Goal: Task Accomplishment & Management: Use online tool/utility

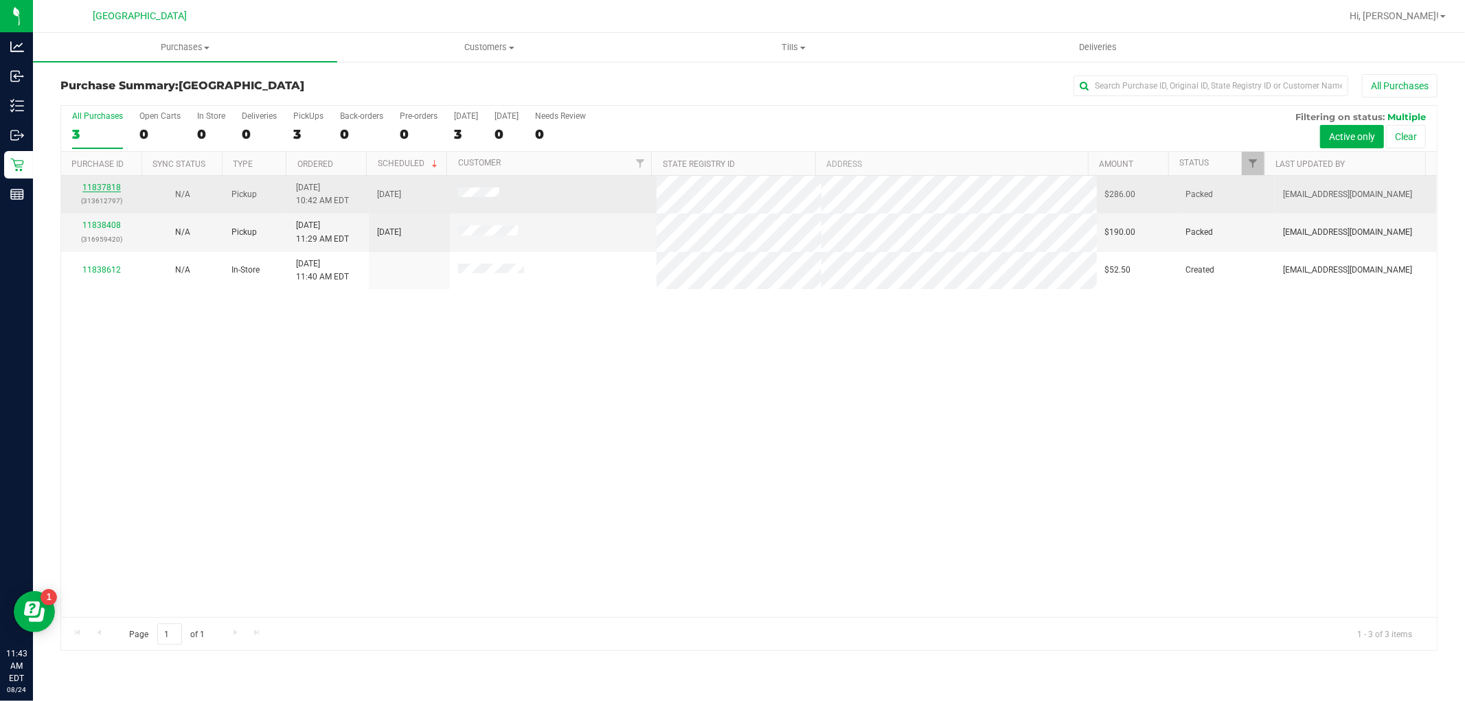
click at [101, 187] on link "11837818" at bounding box center [101, 188] width 38 height 10
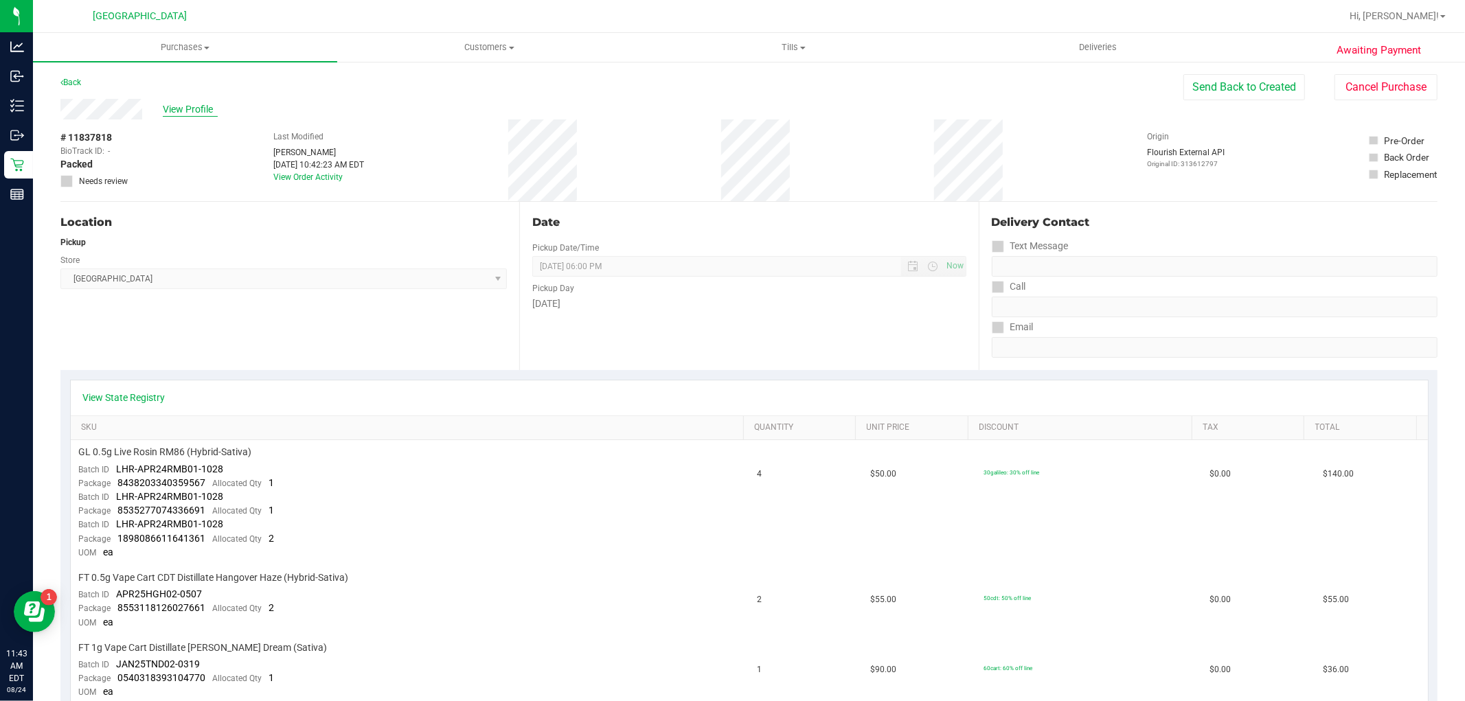
click at [190, 107] on span "View Profile" at bounding box center [190, 109] width 55 height 14
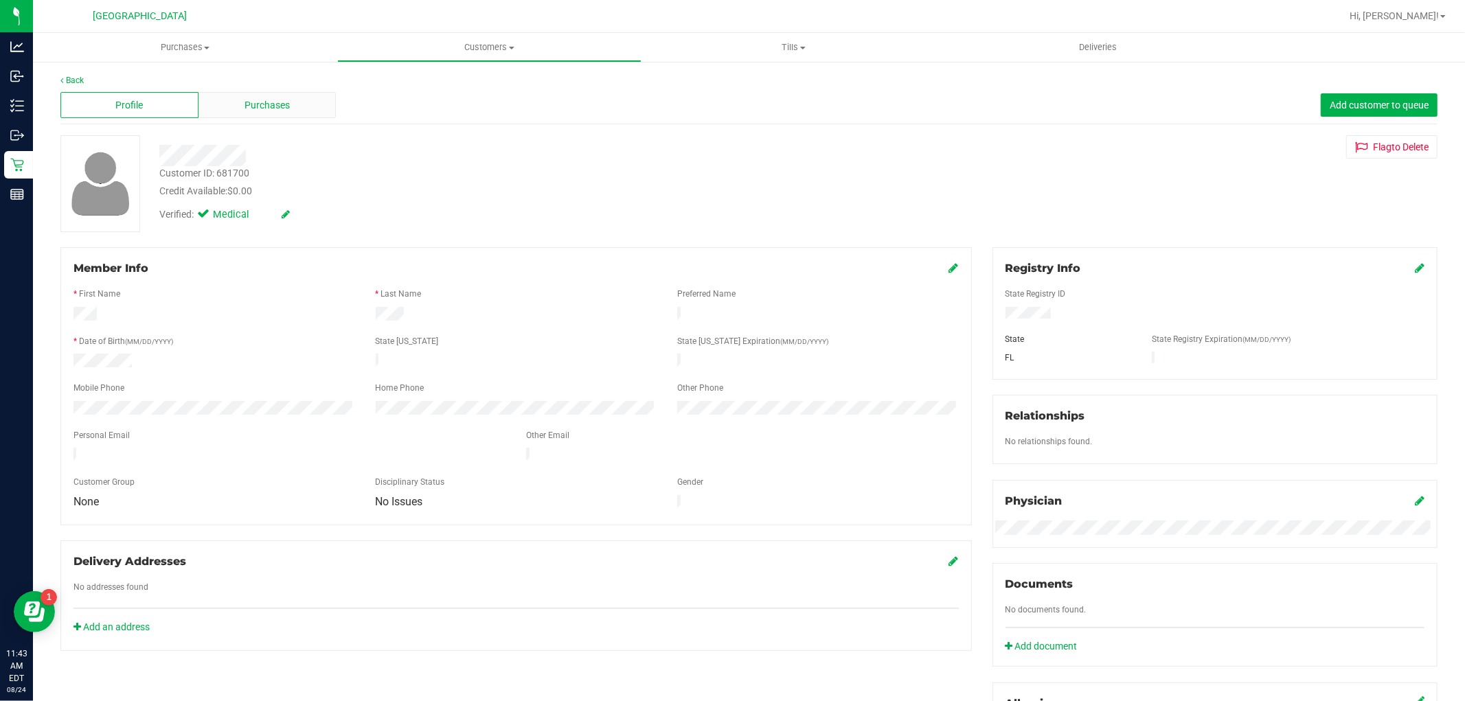
click at [269, 103] on span "Purchases" at bounding box center [267, 105] width 45 height 14
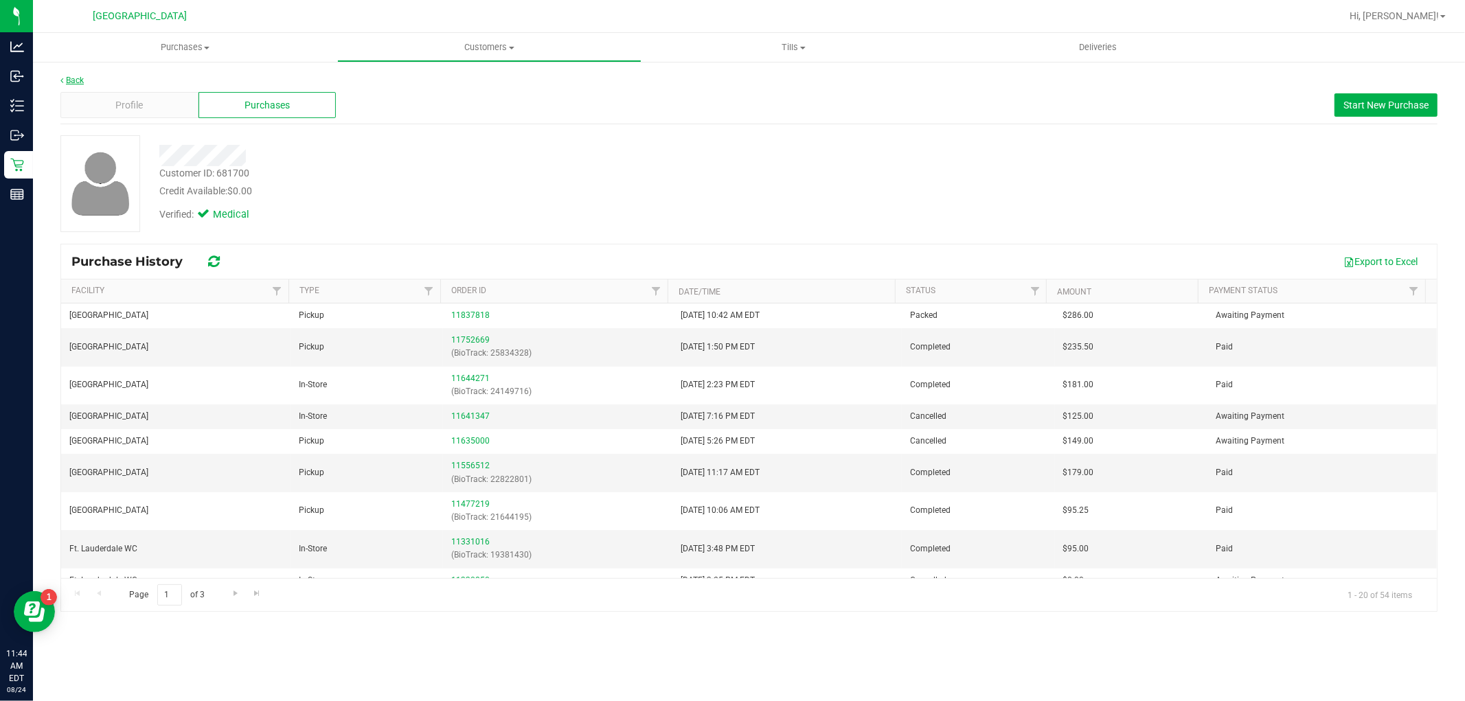
click at [74, 76] on link "Back" at bounding box center [71, 81] width 23 height 10
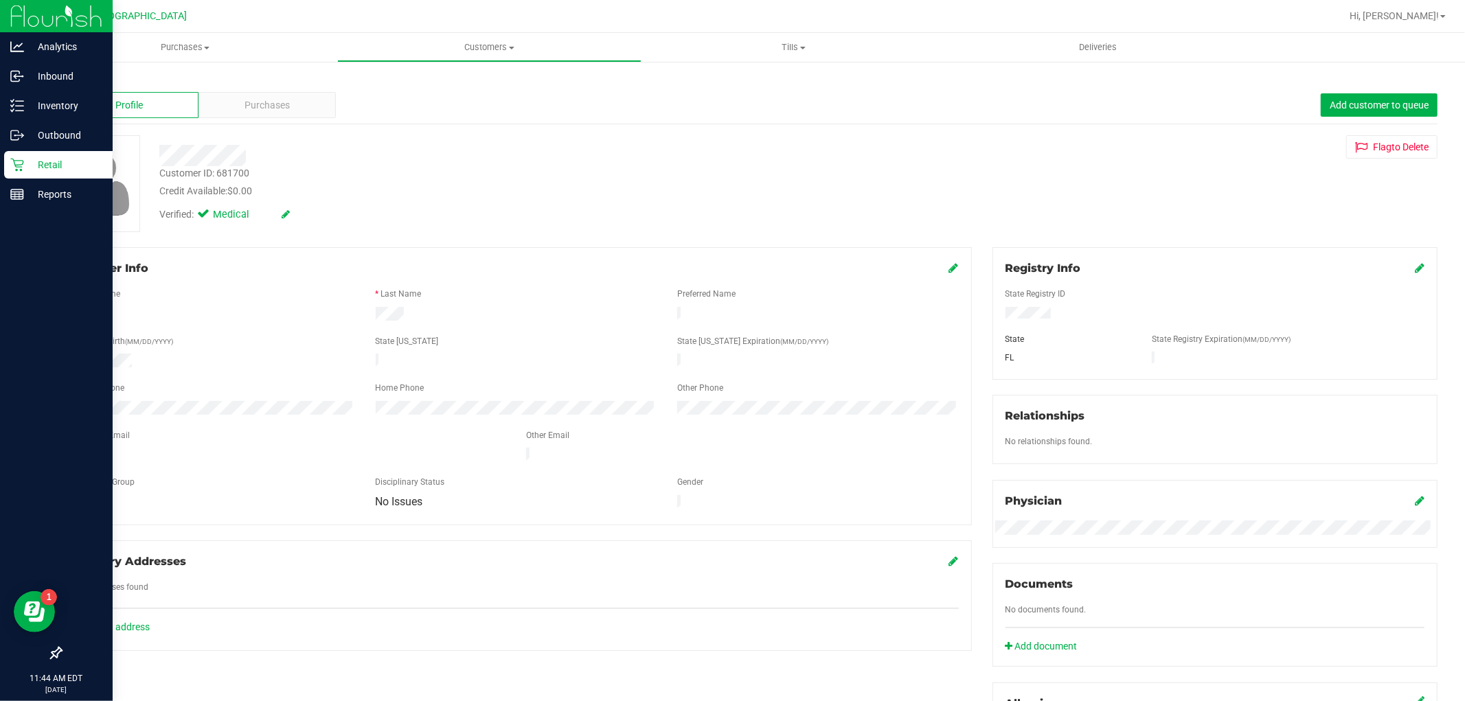
click at [26, 166] on p "Retail" at bounding box center [65, 165] width 82 height 16
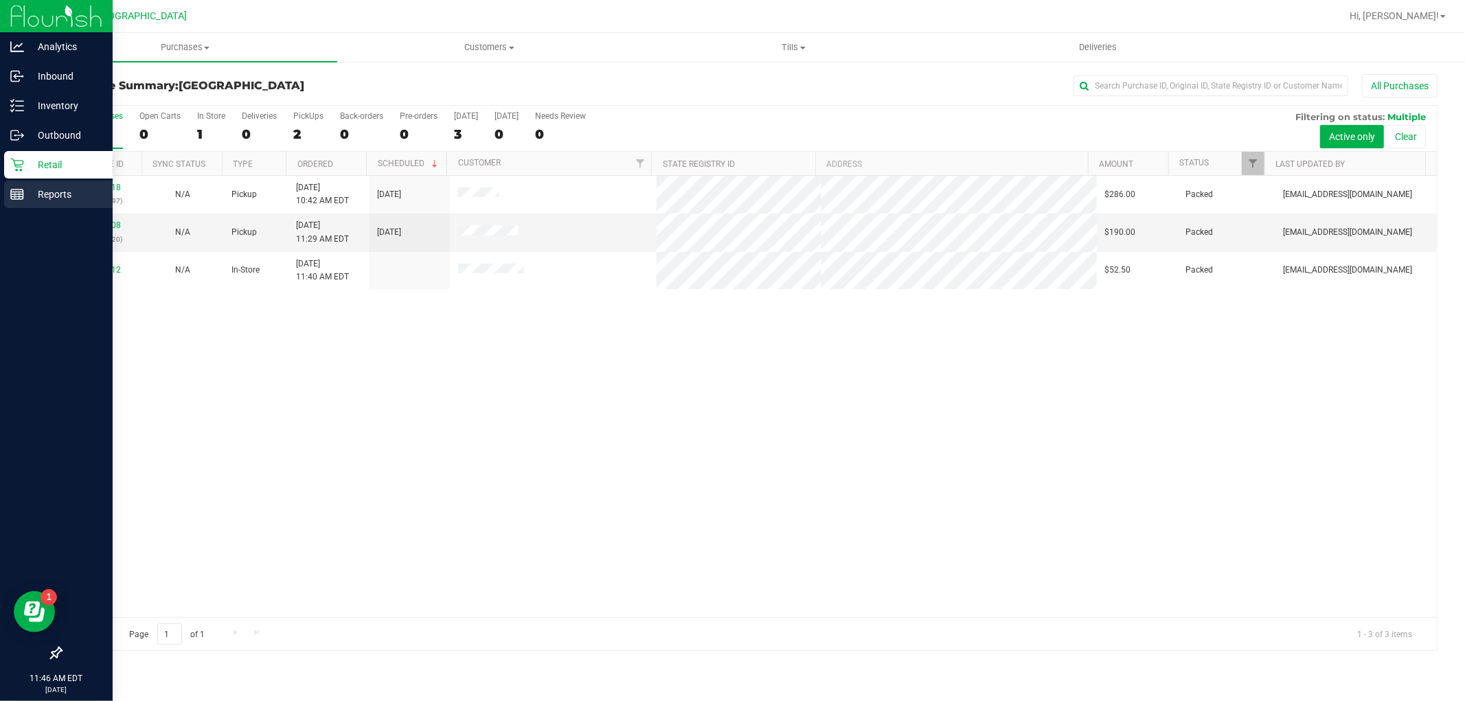
click at [16, 197] on line at bounding box center [17, 197] width 12 height 0
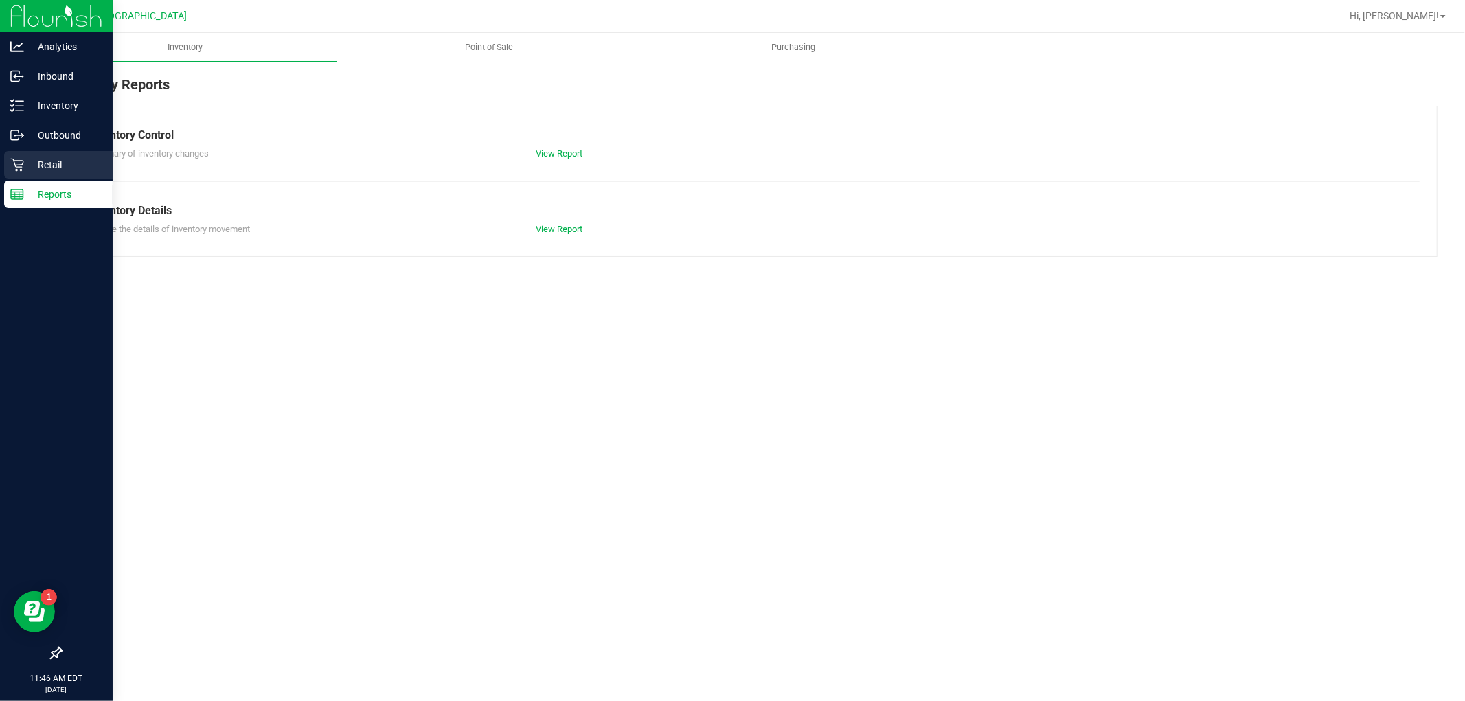
click at [25, 170] on p "Retail" at bounding box center [65, 165] width 82 height 16
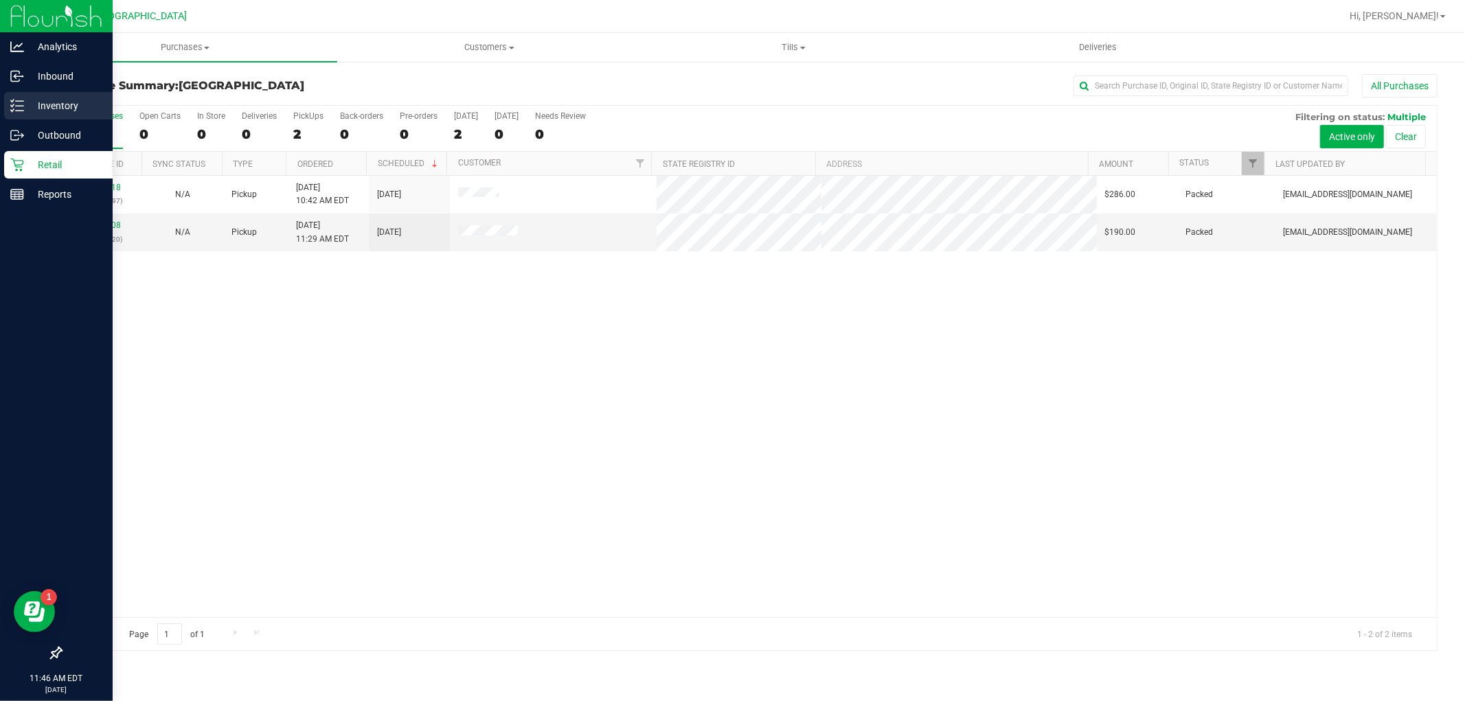
click at [16, 106] on line at bounding box center [20, 106] width 8 height 0
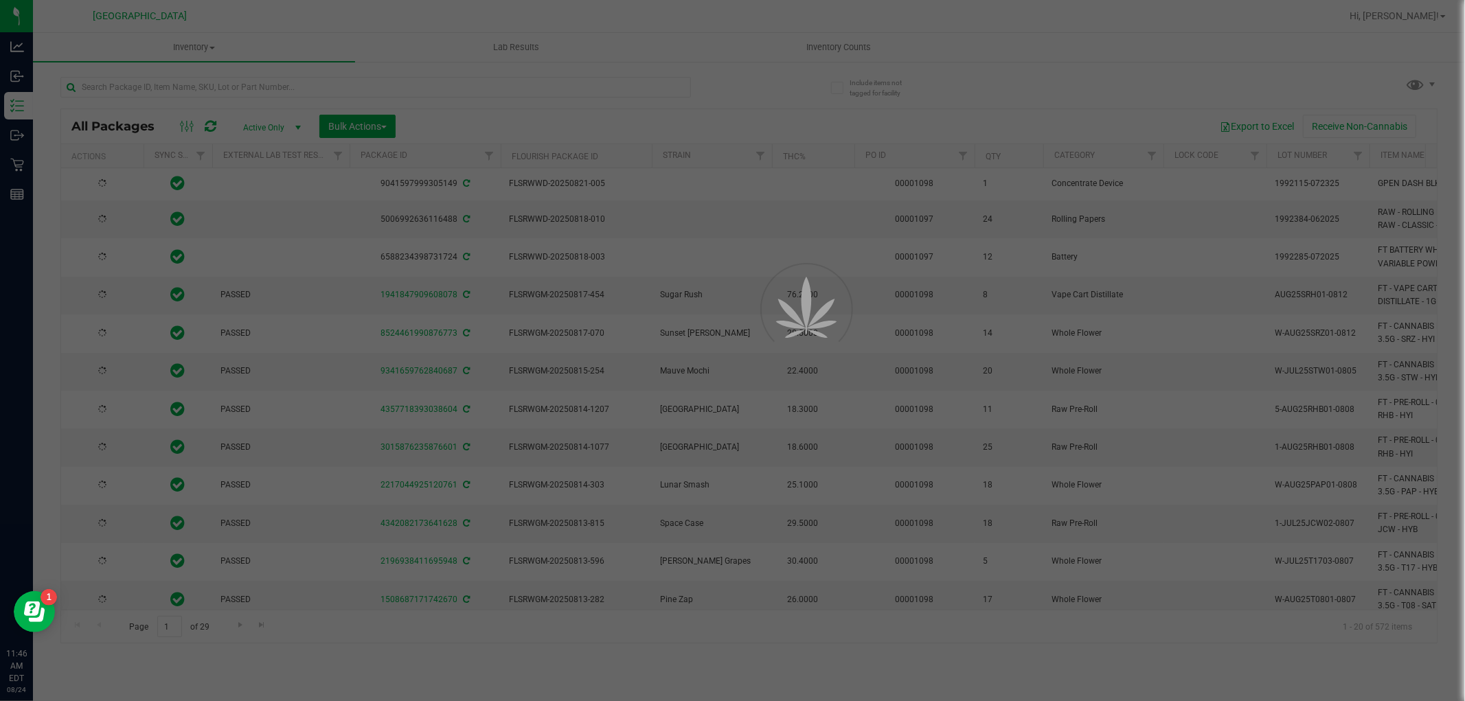
click at [159, 100] on div at bounding box center [732, 350] width 1465 height 701
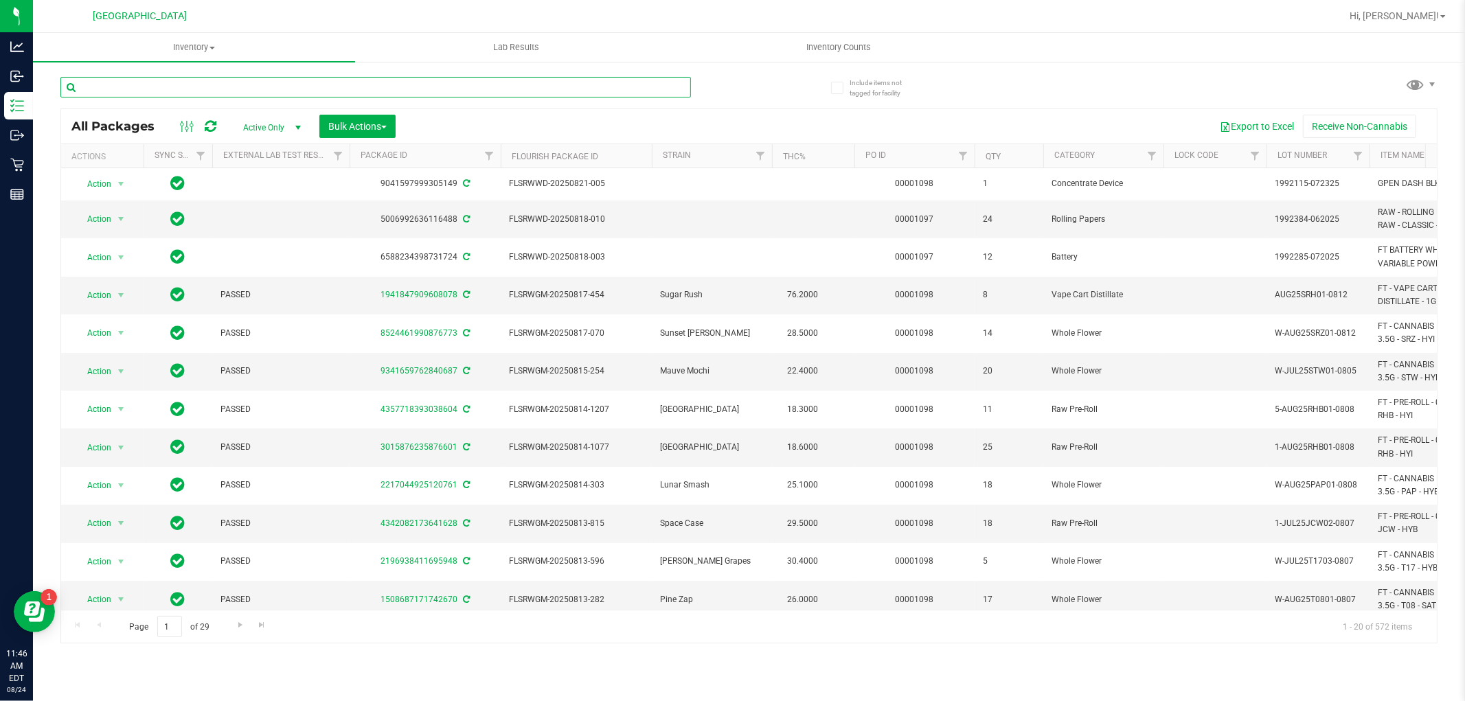
click at [166, 82] on input "text" at bounding box center [375, 87] width 631 height 21
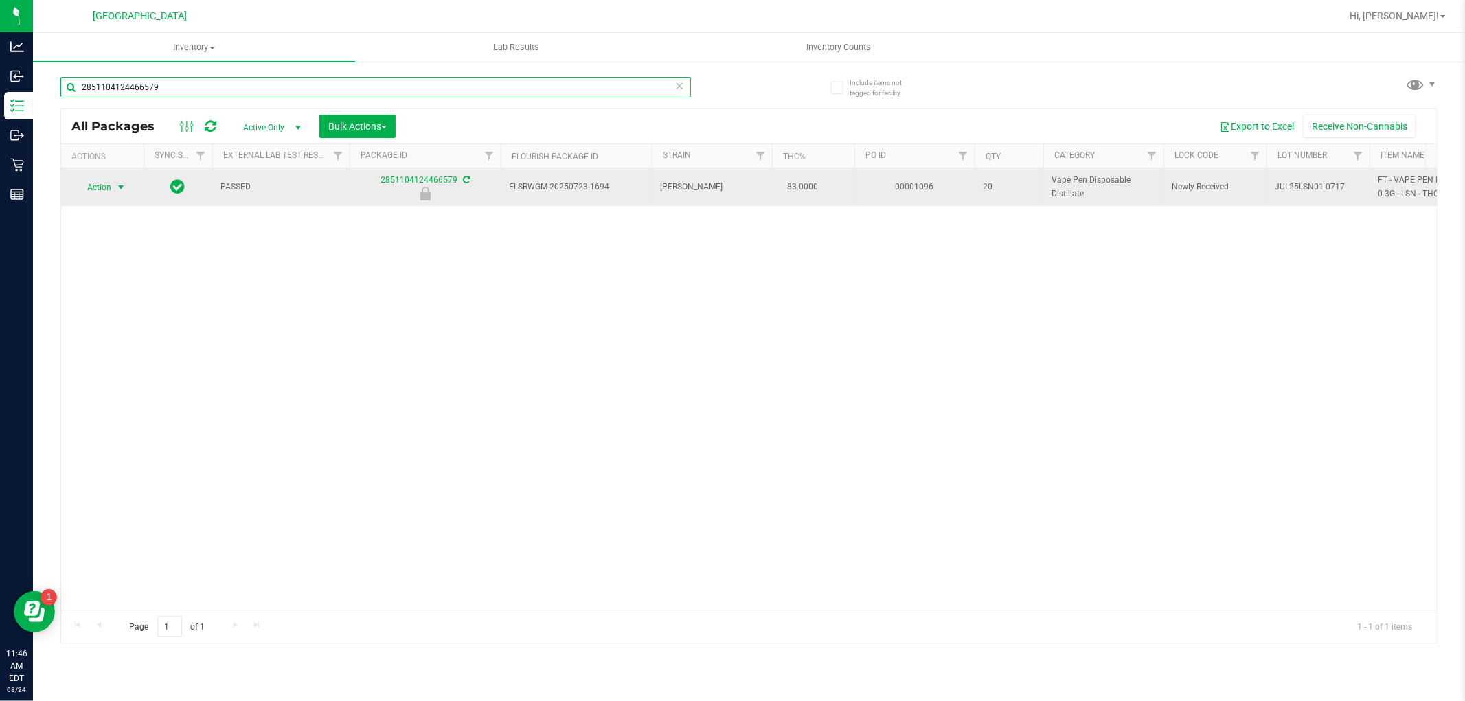
type input "2851104124466579"
click at [109, 183] on span "Action" at bounding box center [93, 187] width 37 height 19
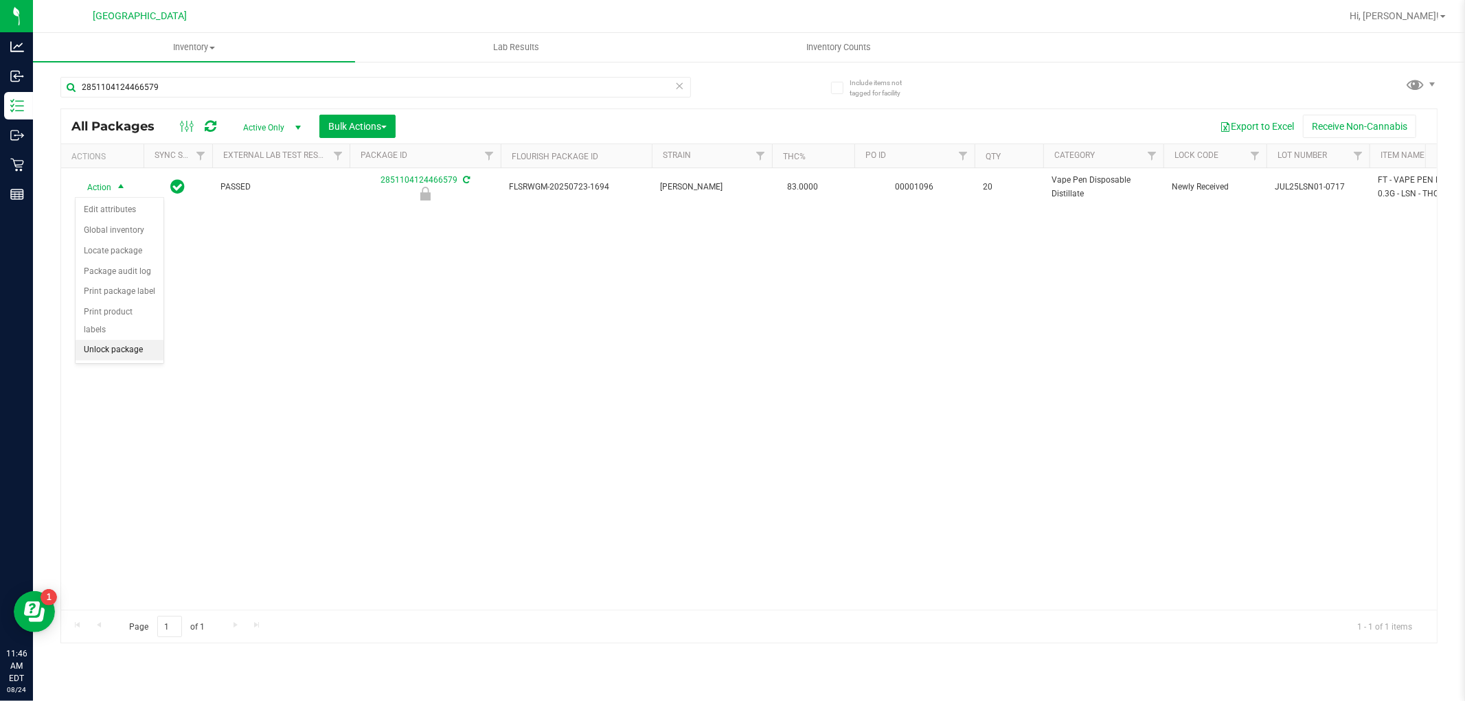
click at [102, 352] on li "Unlock package" at bounding box center [120, 350] width 88 height 21
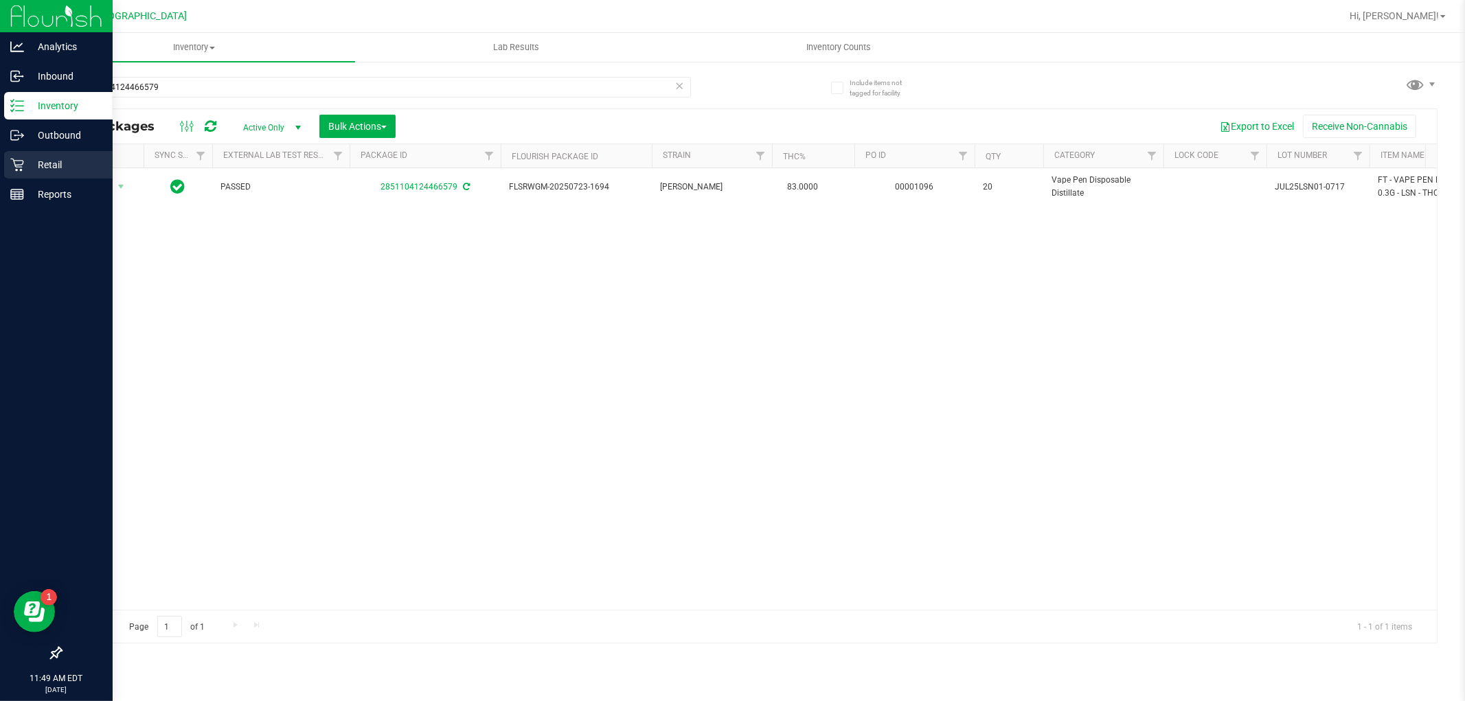
click at [43, 163] on p "Retail" at bounding box center [65, 165] width 82 height 16
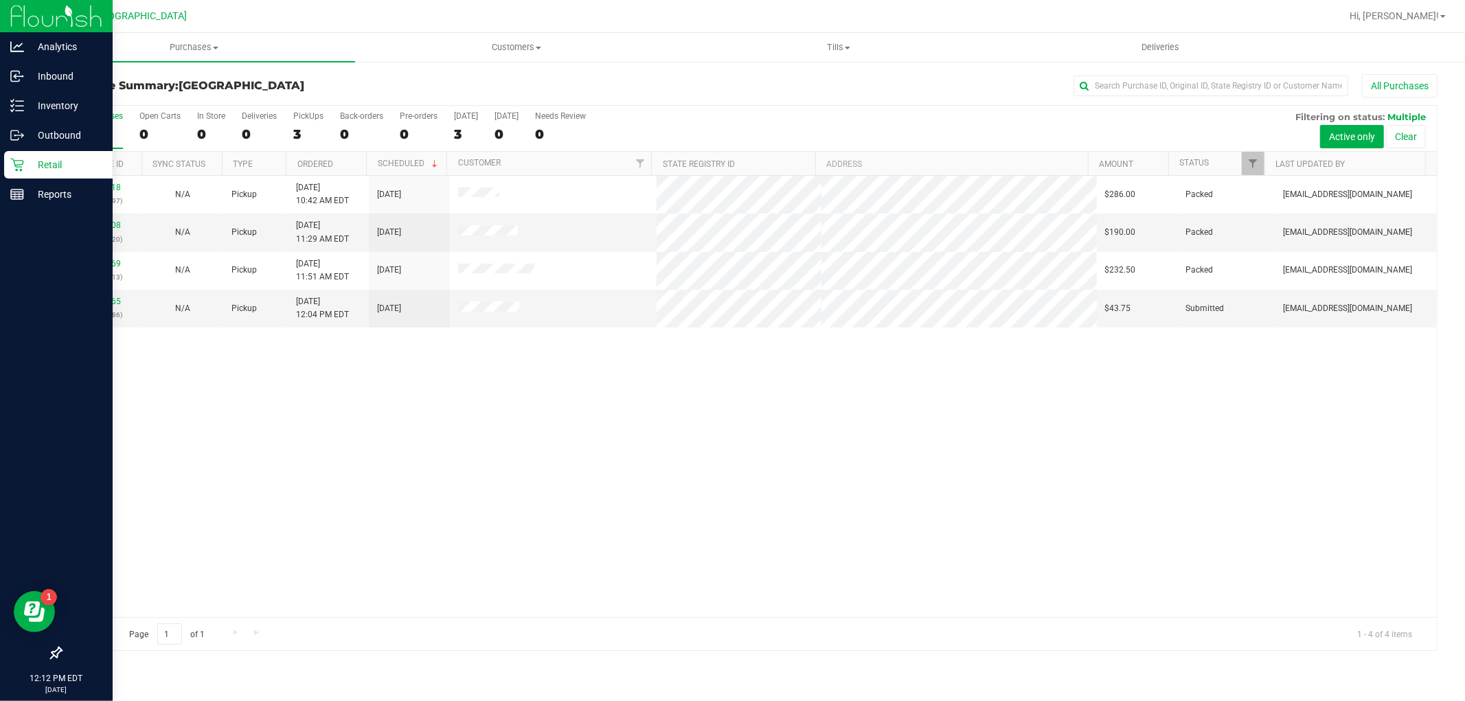
click at [81, 175] on div "Retail" at bounding box center [58, 164] width 109 height 27
click at [73, 189] on p "Reports" at bounding box center [65, 194] width 82 height 16
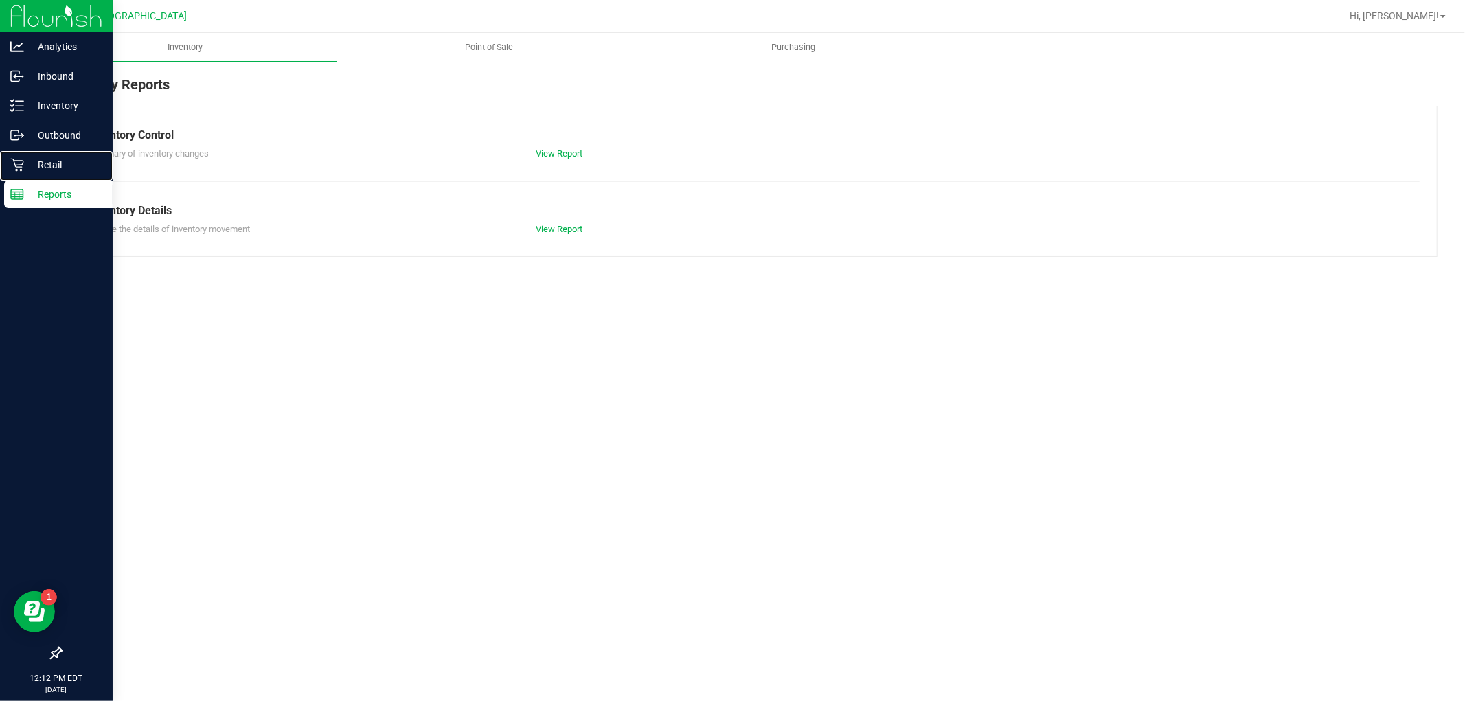
click at [84, 161] on p "Retail" at bounding box center [65, 165] width 82 height 16
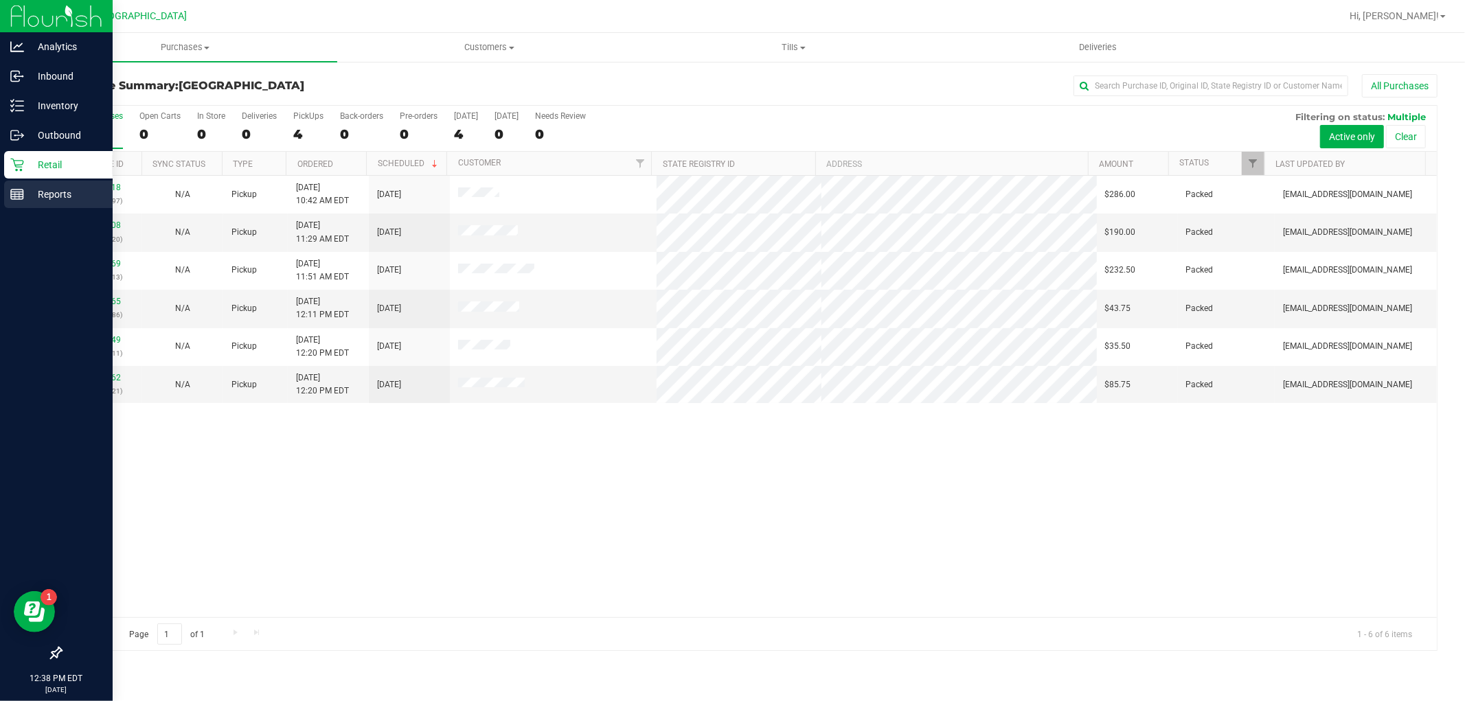
click at [14, 190] on icon at bounding box center [17, 195] width 14 height 14
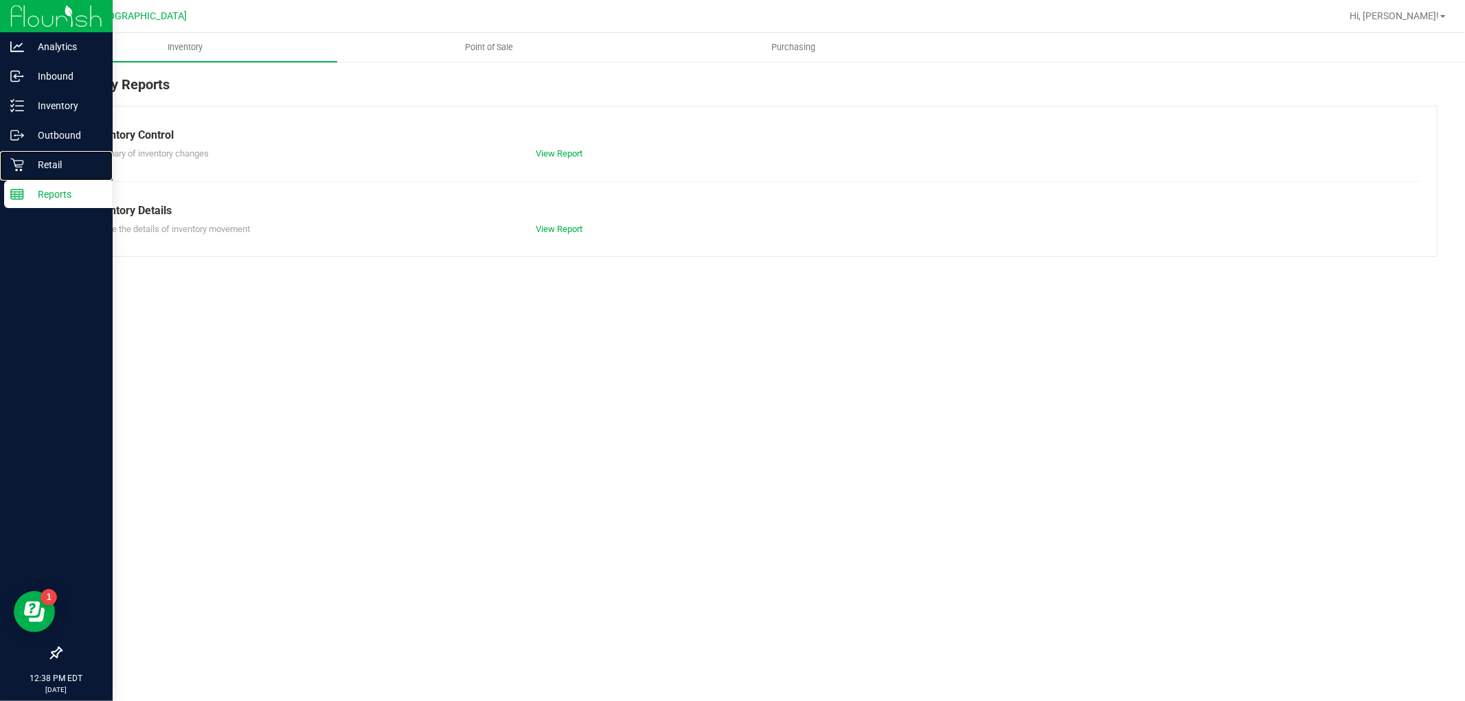
click at [47, 163] on p "Retail" at bounding box center [65, 165] width 82 height 16
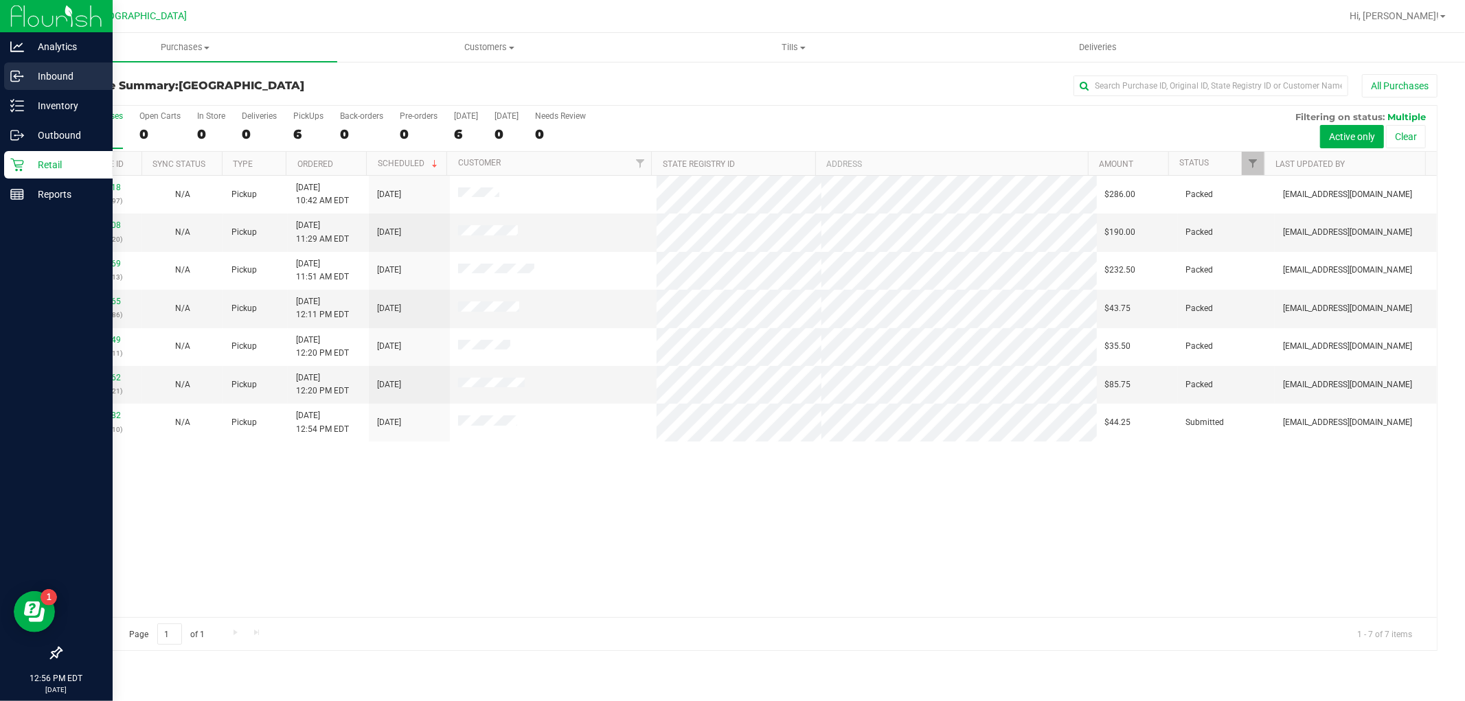
click at [22, 76] on circle at bounding box center [22, 77] width 2 height 2
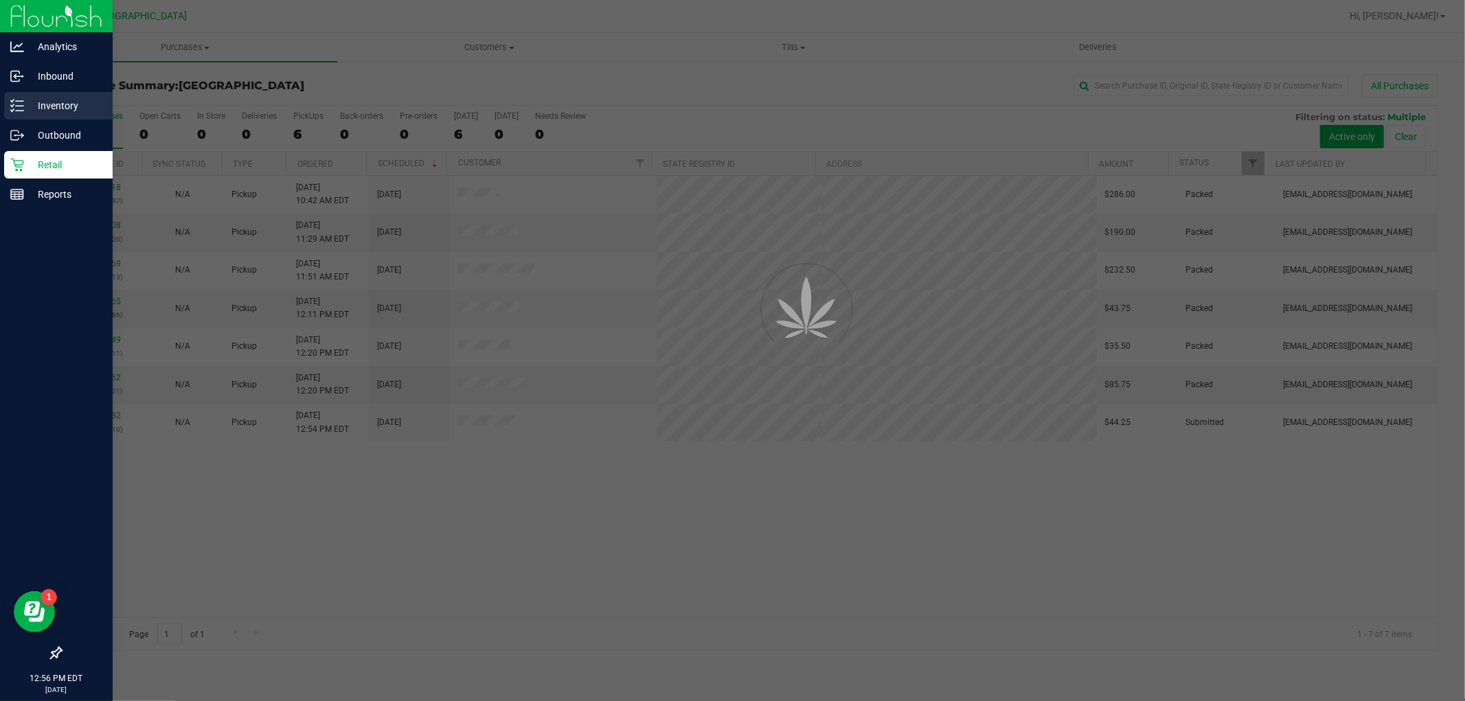
click at [73, 101] on p "Inventory" at bounding box center [65, 106] width 82 height 16
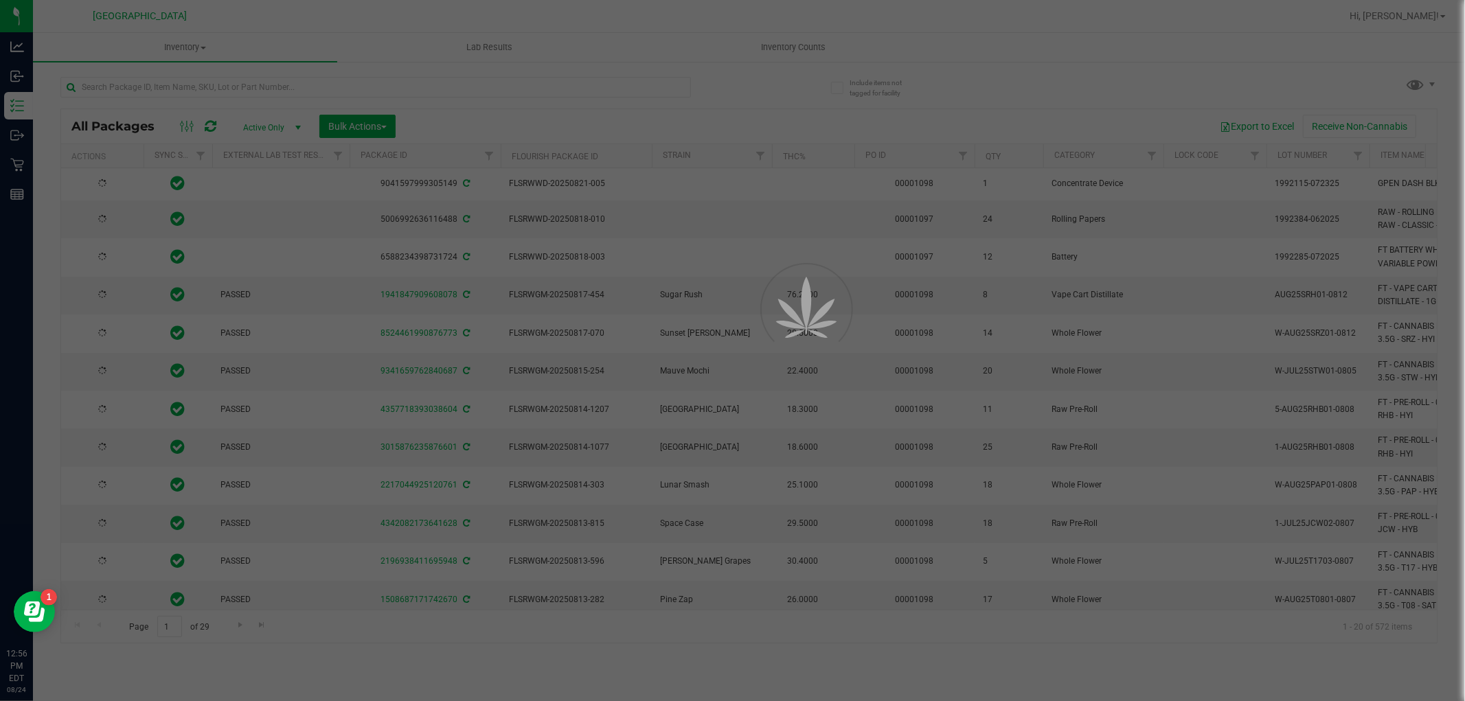
click at [229, 81] on div at bounding box center [732, 350] width 1465 height 701
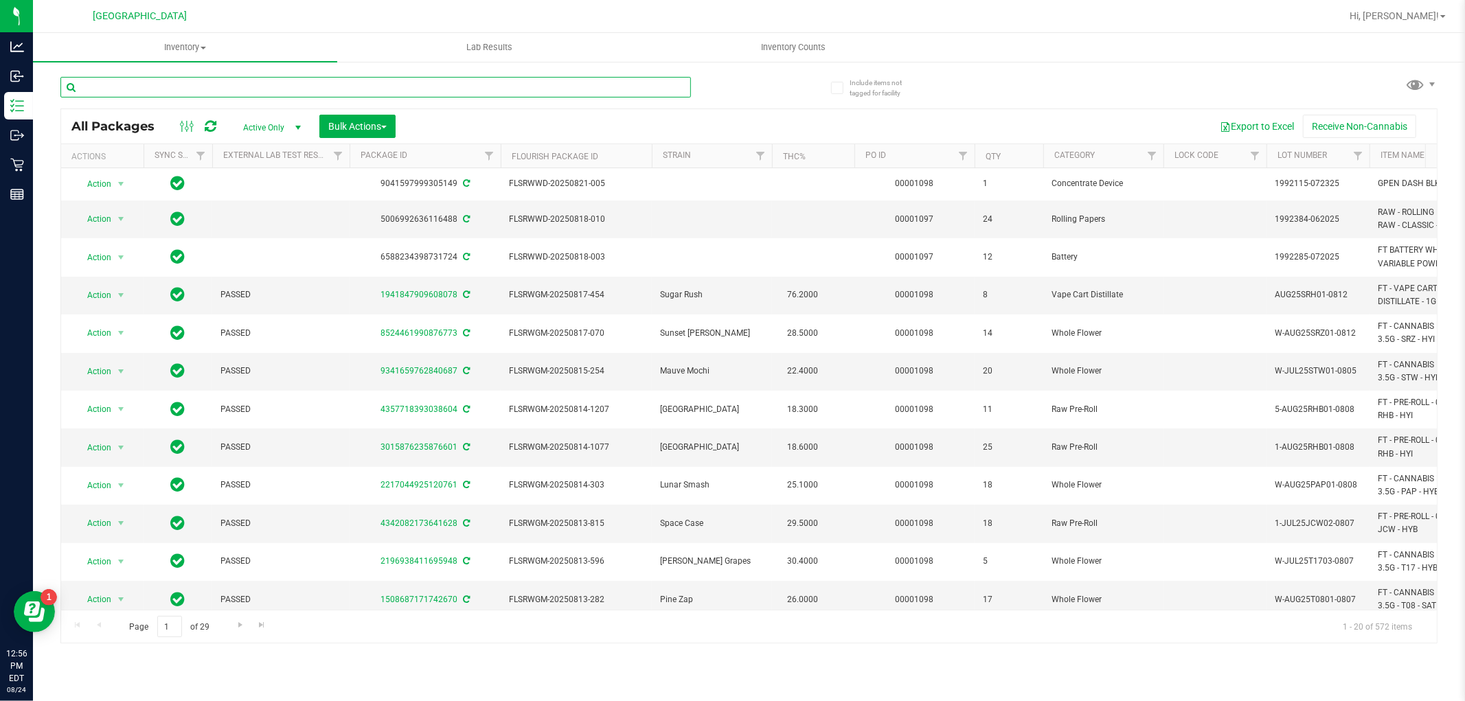
click at [204, 88] on input "text" at bounding box center [375, 87] width 631 height 21
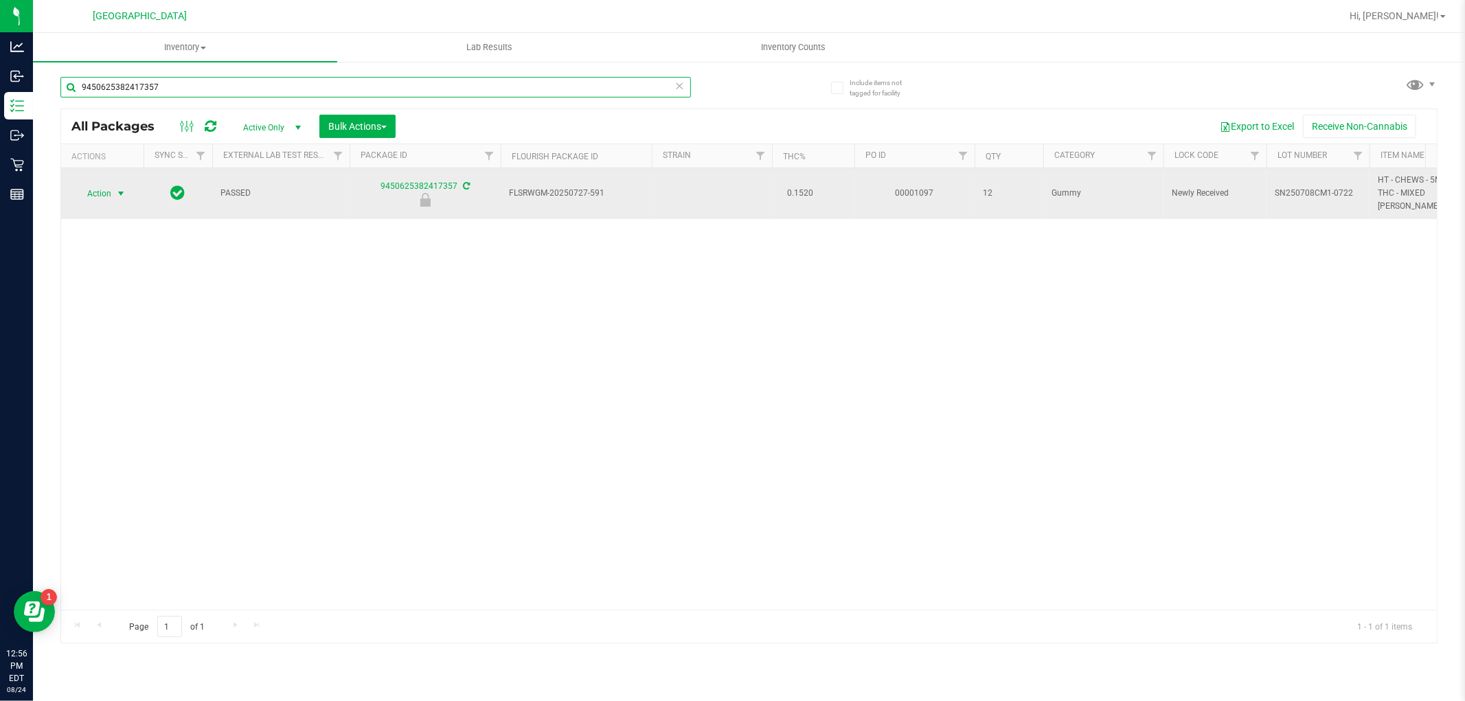
type input "9450625382417357"
click at [125, 188] on span "select" at bounding box center [120, 193] width 11 height 11
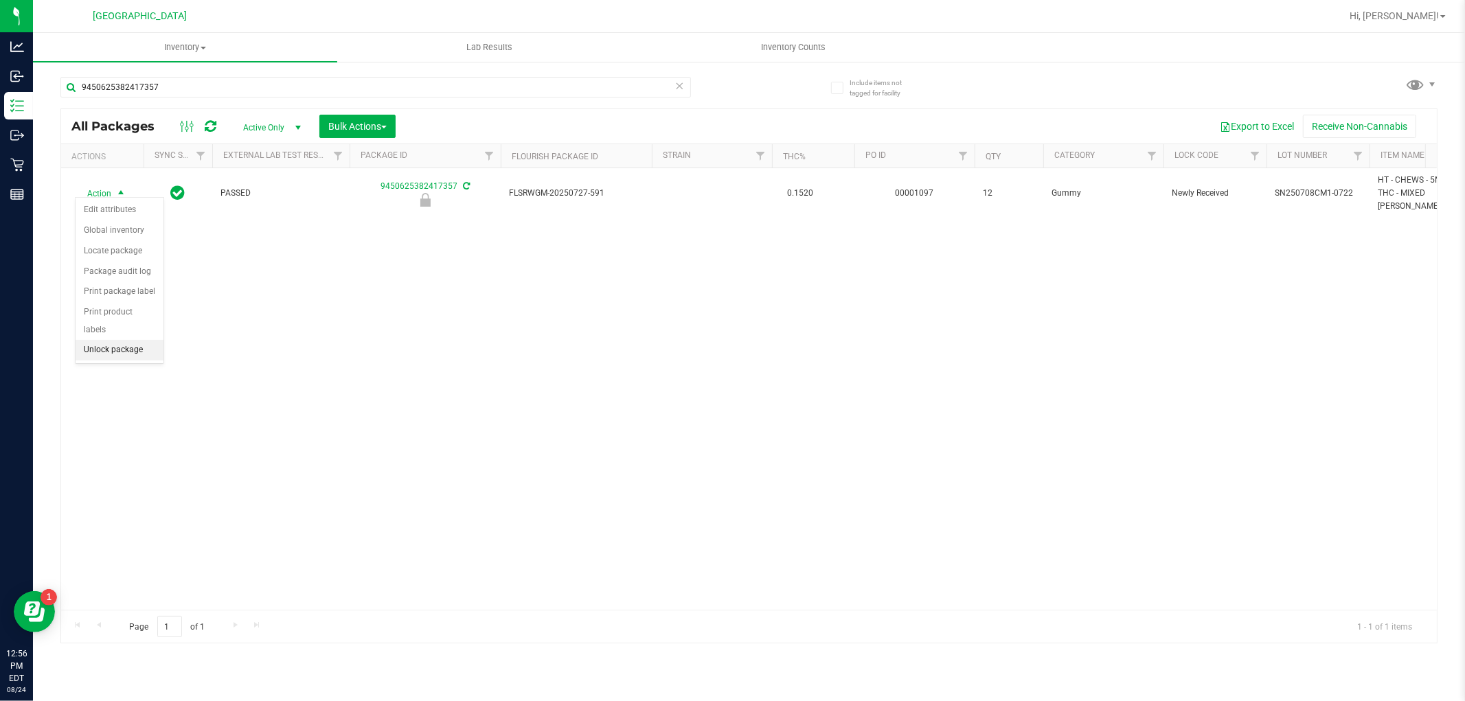
click at [125, 351] on li "Unlock package" at bounding box center [120, 350] width 88 height 21
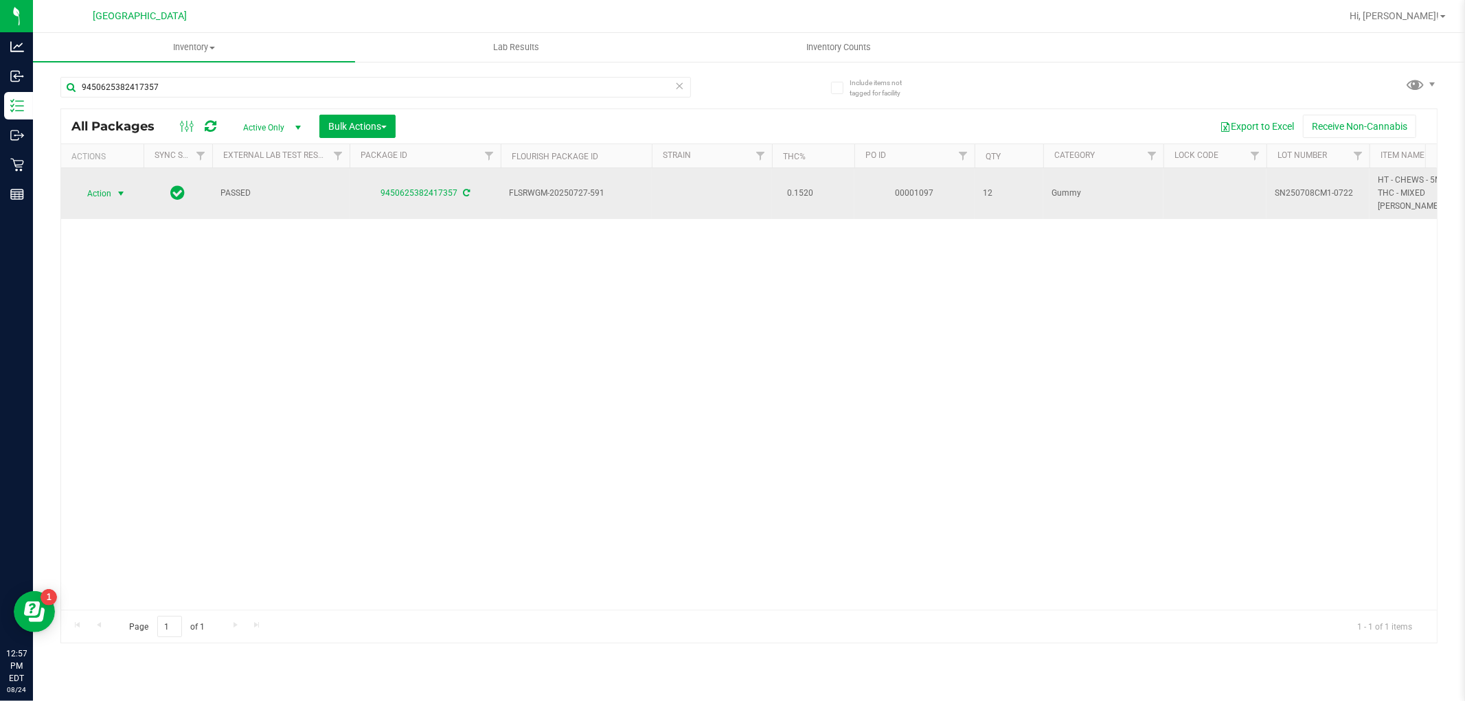
click at [117, 188] on span "select" at bounding box center [120, 193] width 11 height 11
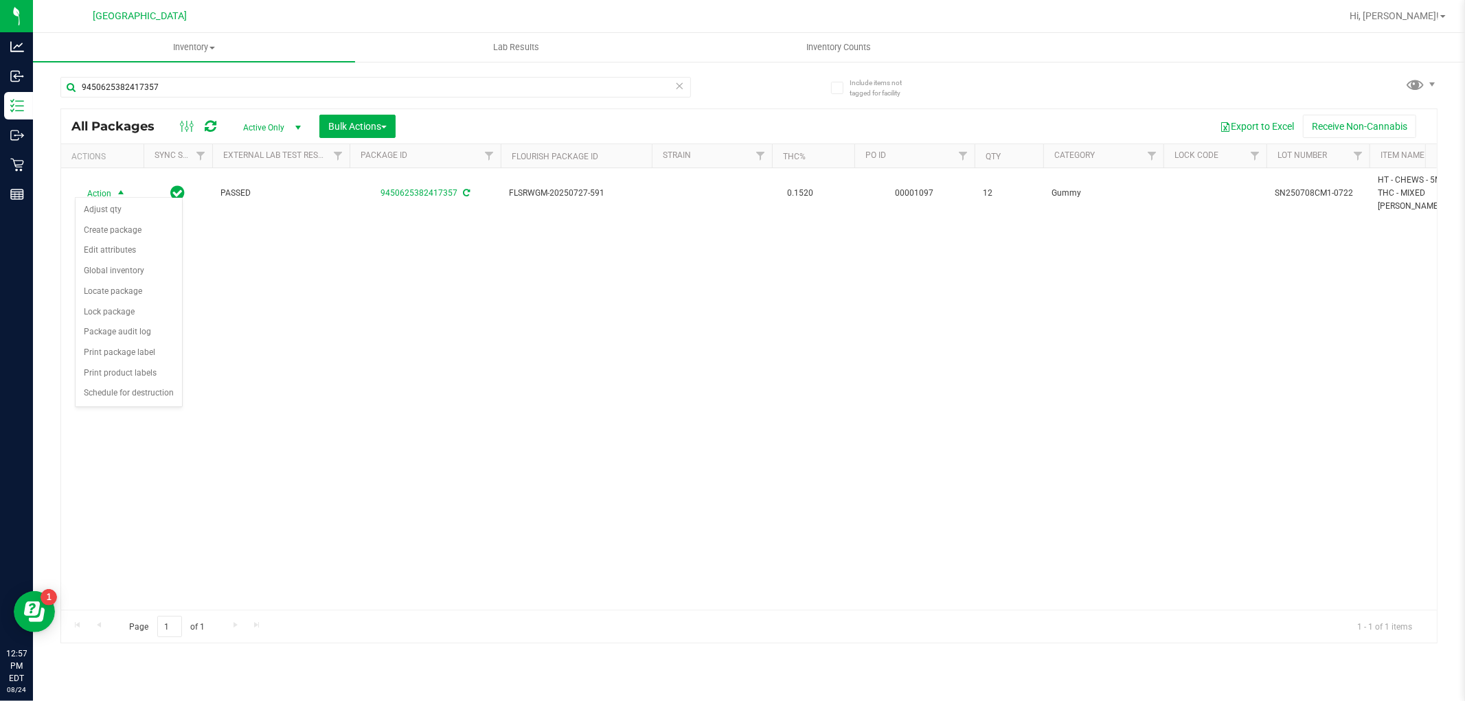
click at [314, 296] on div "Action Action Adjust qty Create package Edit attributes Global inventory Locate…" at bounding box center [749, 389] width 1376 height 442
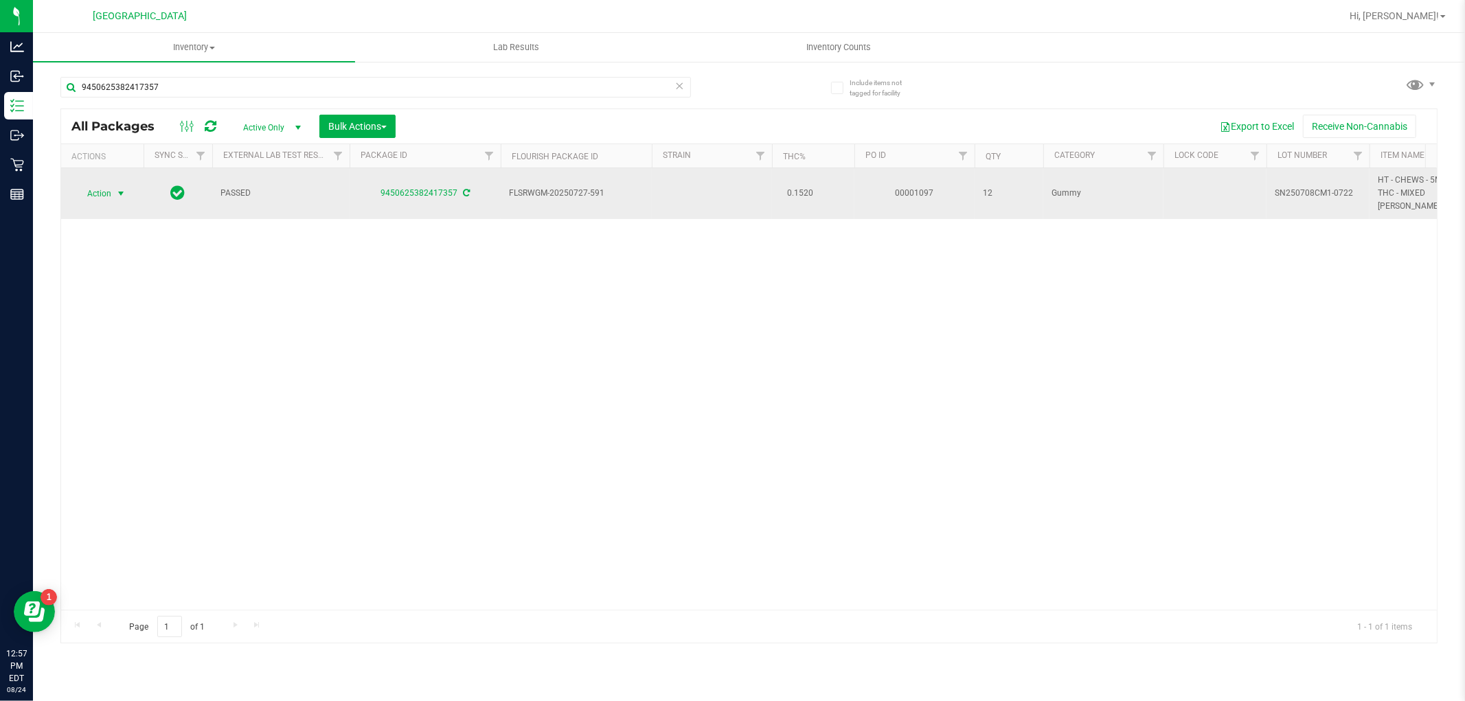
click at [118, 191] on span "select" at bounding box center [120, 193] width 11 height 11
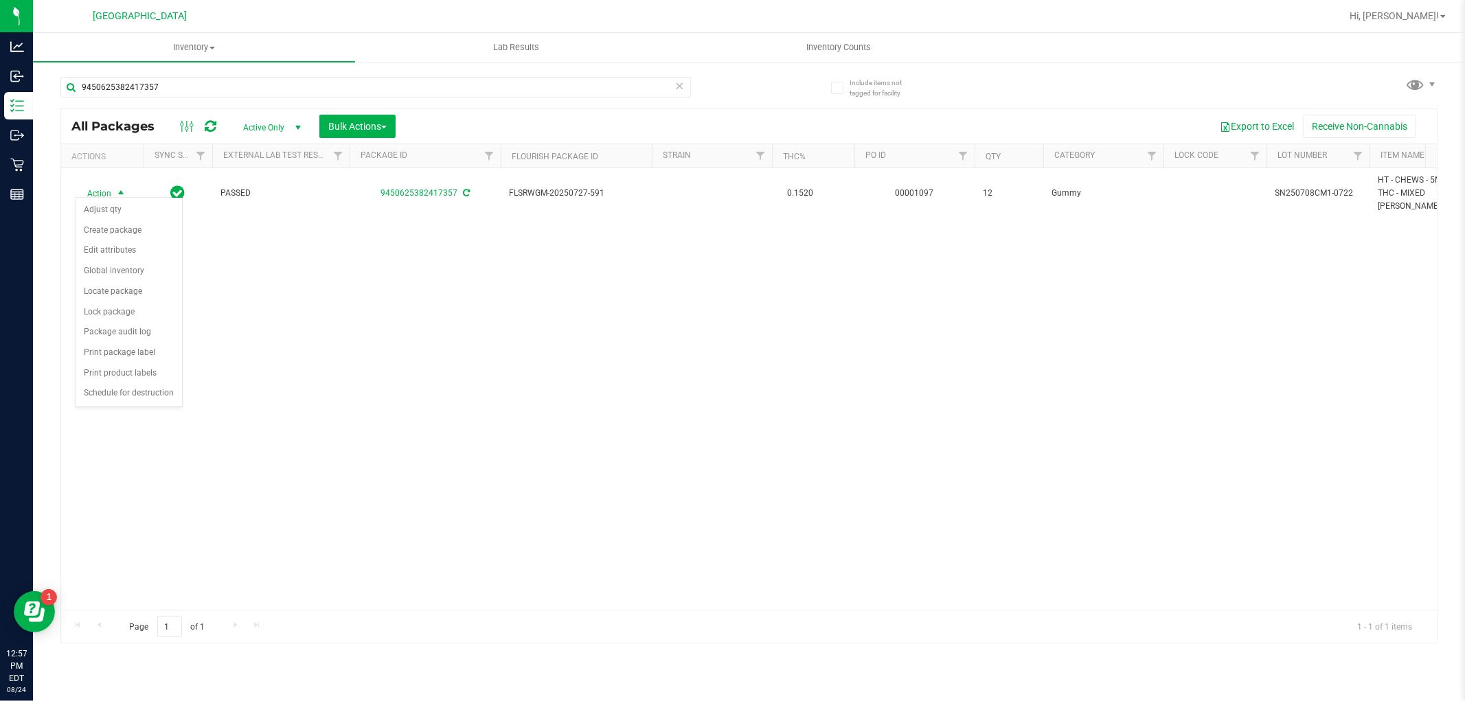
click at [718, 394] on div "Action Action Adjust qty Create package Edit attributes Global inventory Locate…" at bounding box center [749, 389] width 1376 height 442
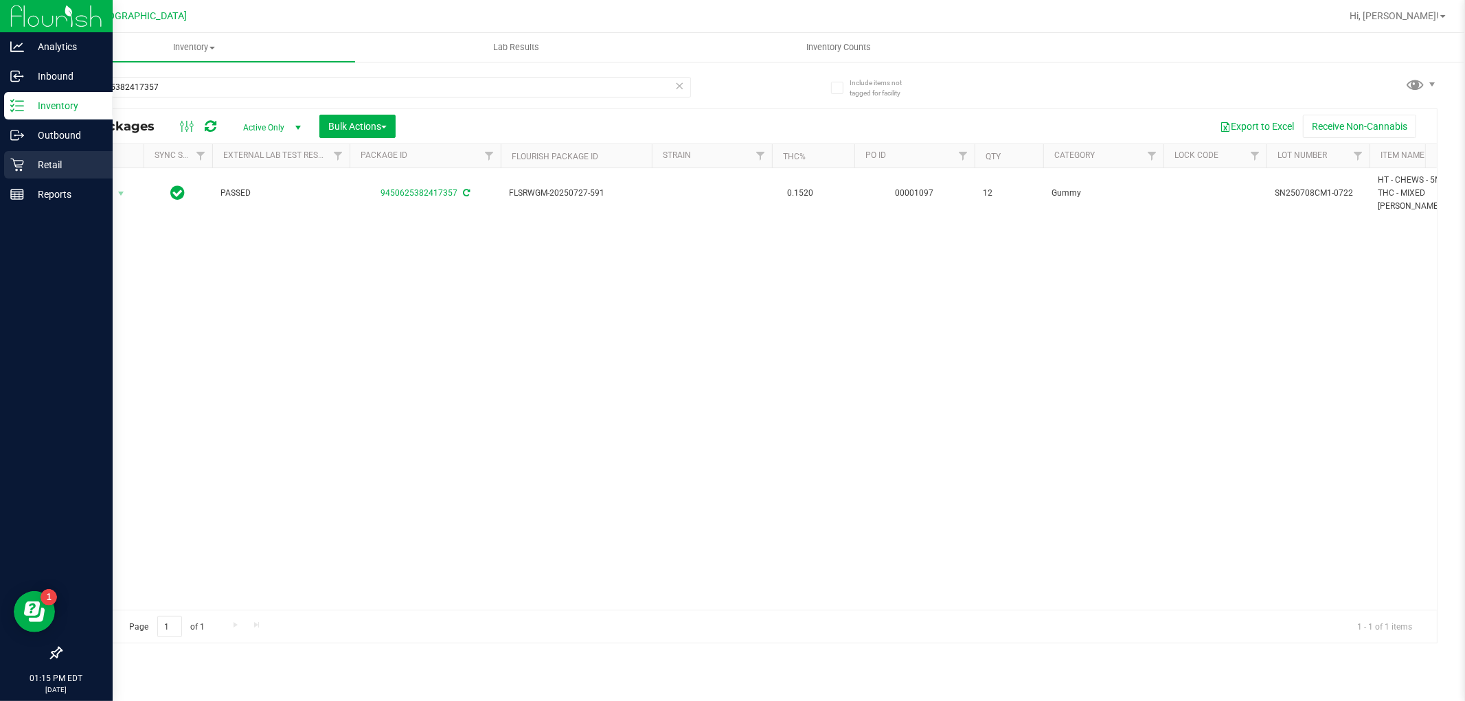
click at [10, 158] on icon at bounding box center [17, 165] width 14 height 14
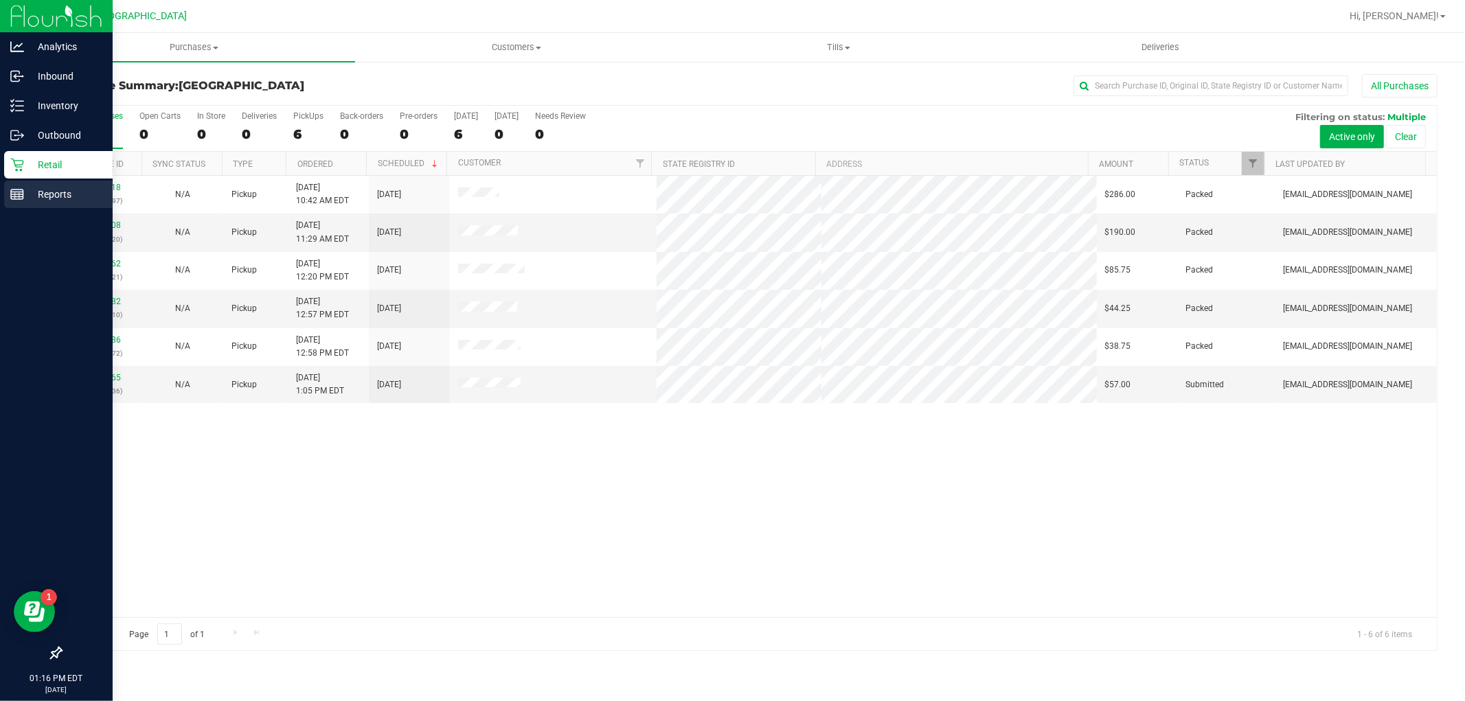
click at [24, 196] on p "Reports" at bounding box center [65, 194] width 82 height 16
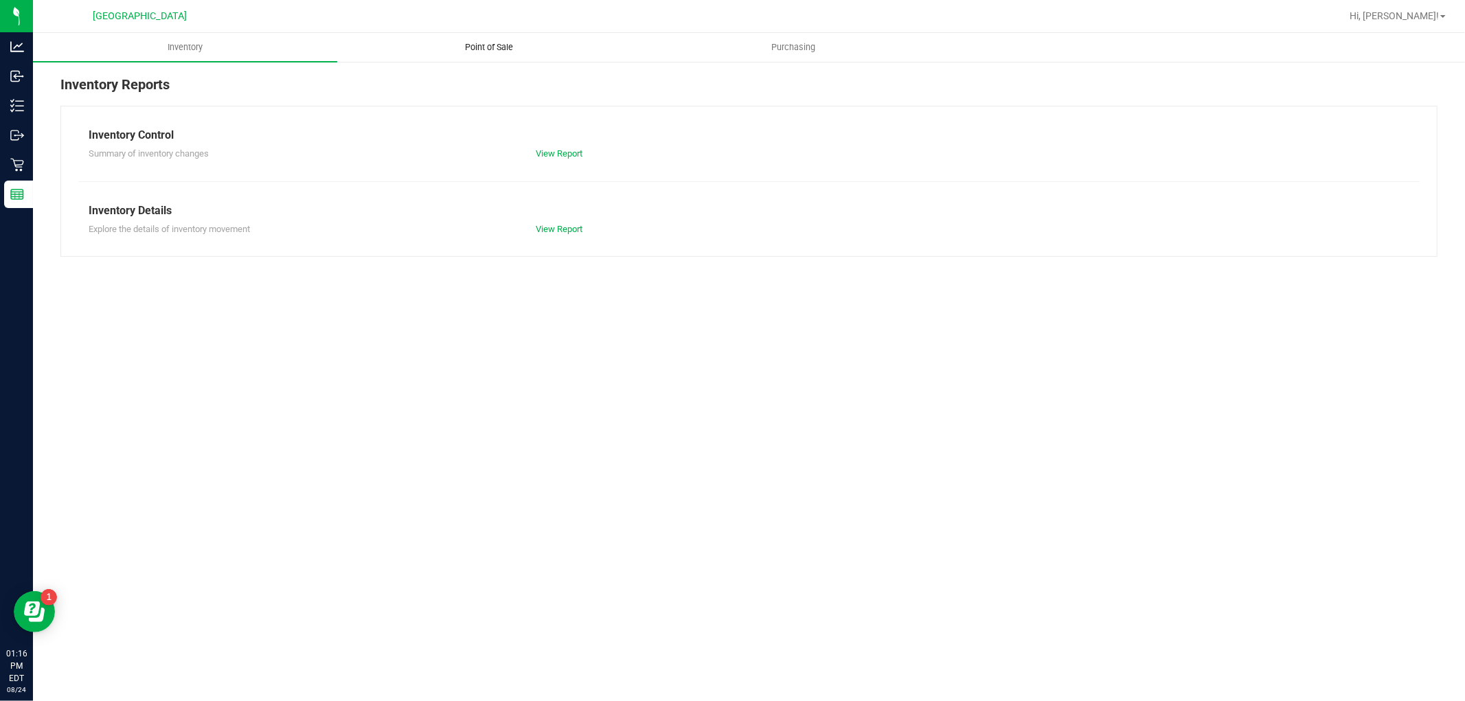
click at [433, 48] on uib-tab-heading "Point of Sale" at bounding box center [489, 47] width 303 height 27
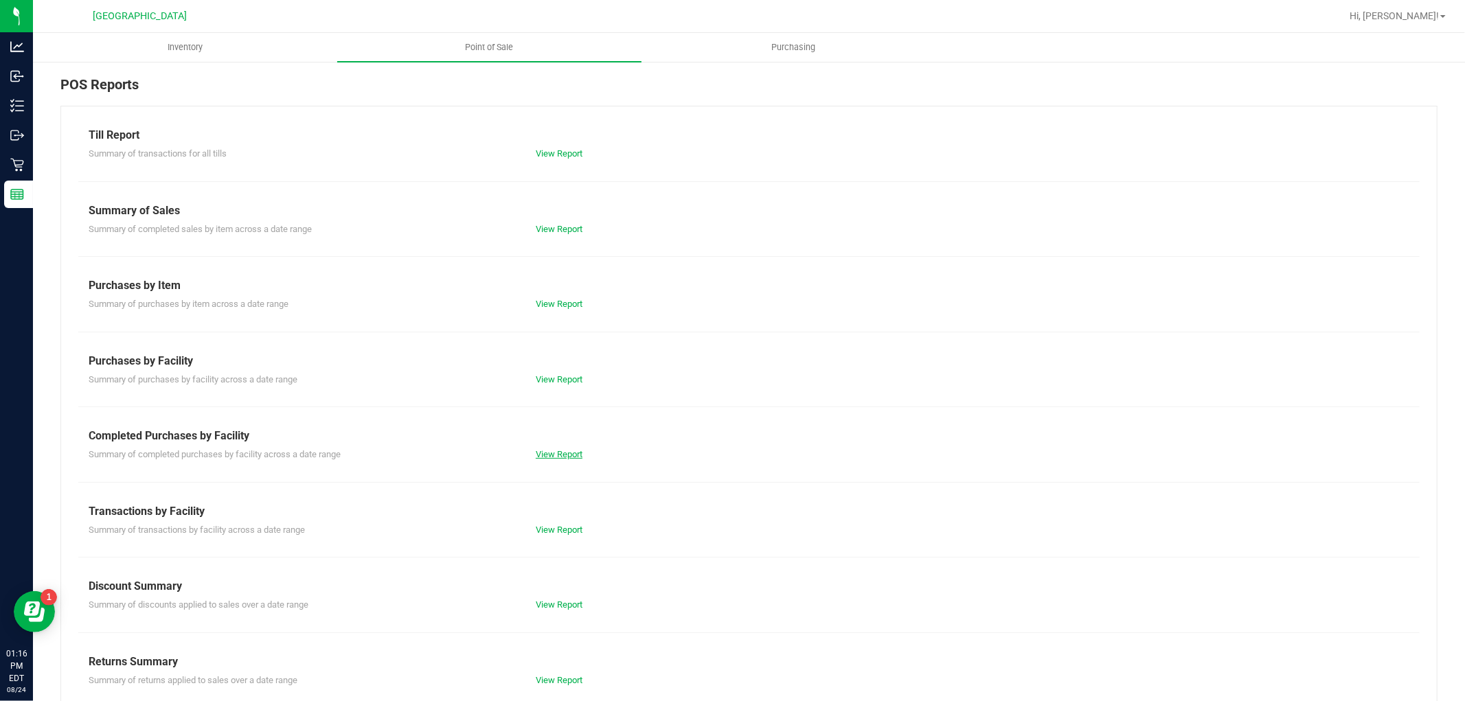
click at [558, 451] on link "View Report" at bounding box center [559, 454] width 47 height 10
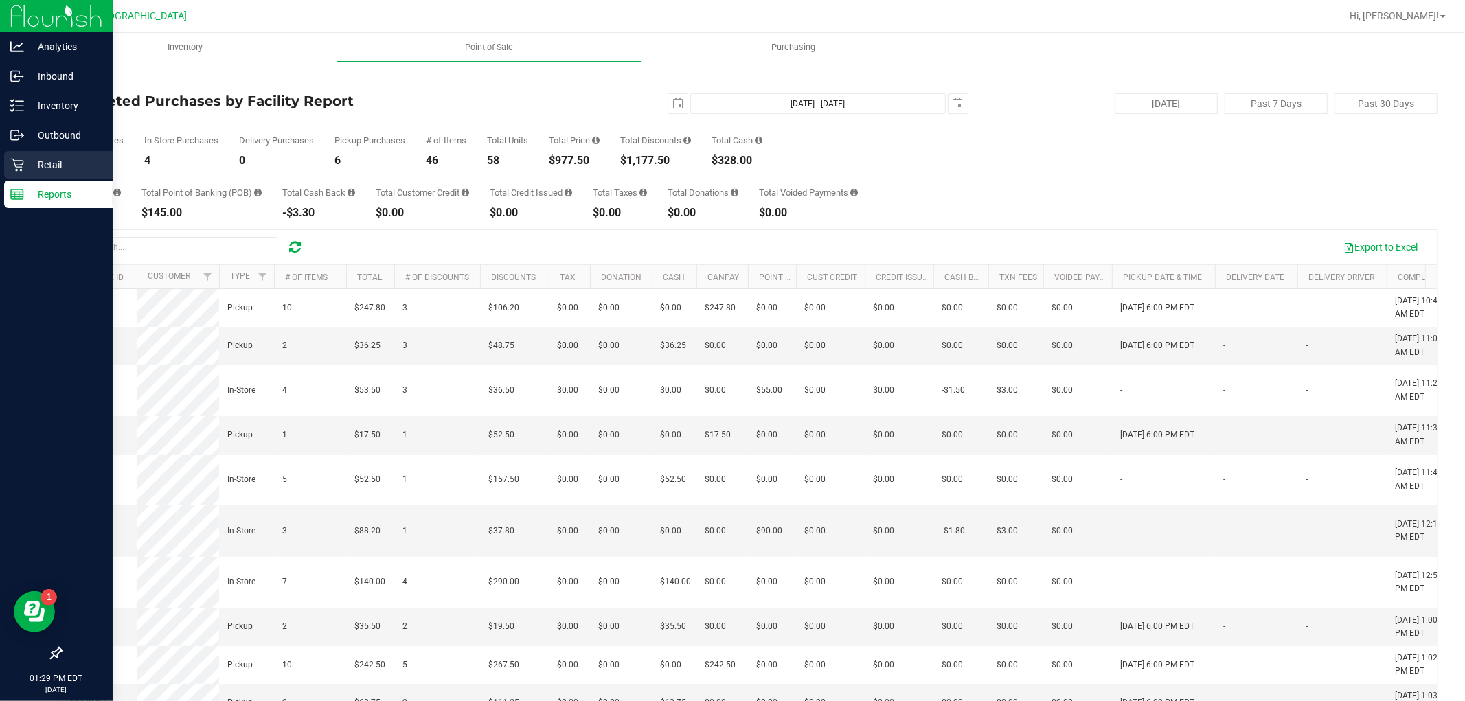
click at [50, 170] on p "Retail" at bounding box center [65, 165] width 82 height 16
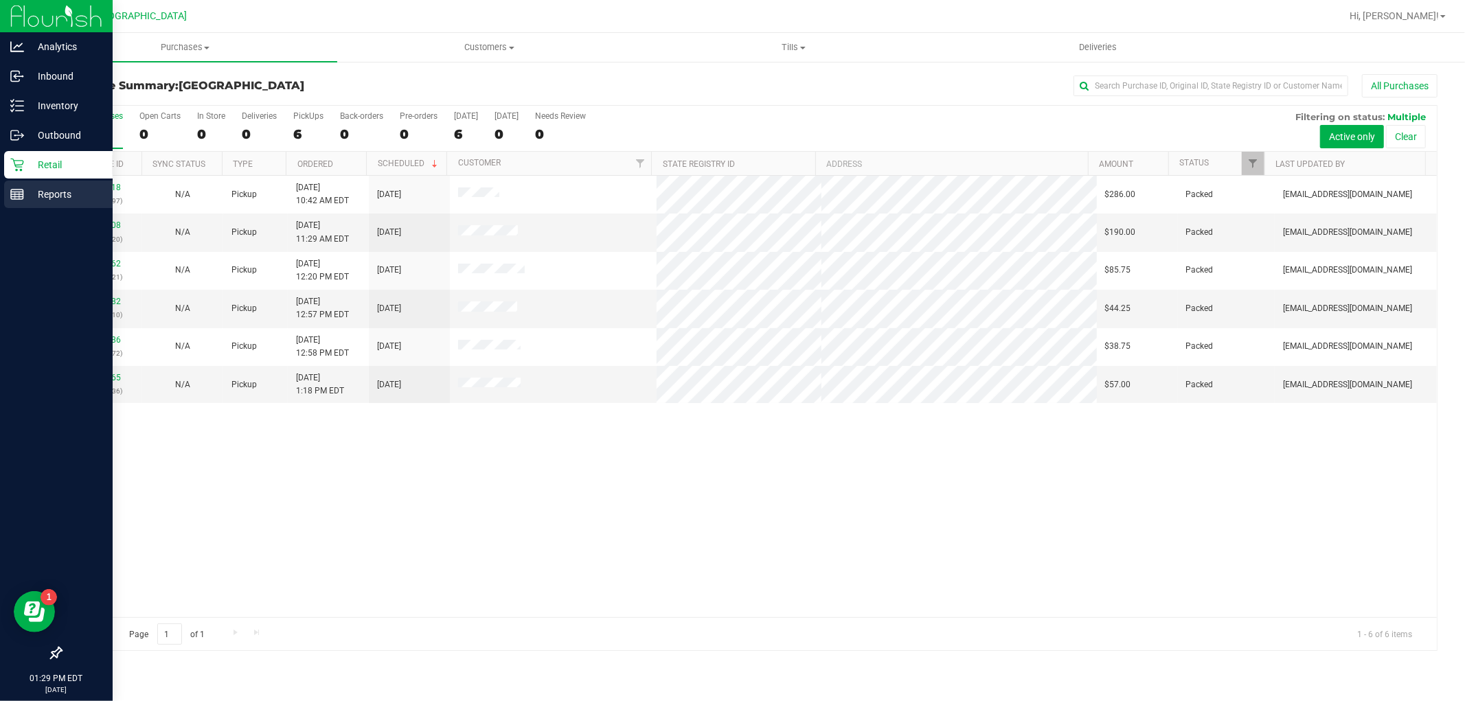
drag, startPoint x: 43, startPoint y: 186, endPoint x: 27, endPoint y: 200, distance: 20.4
click at [27, 200] on p "Reports" at bounding box center [65, 194] width 82 height 16
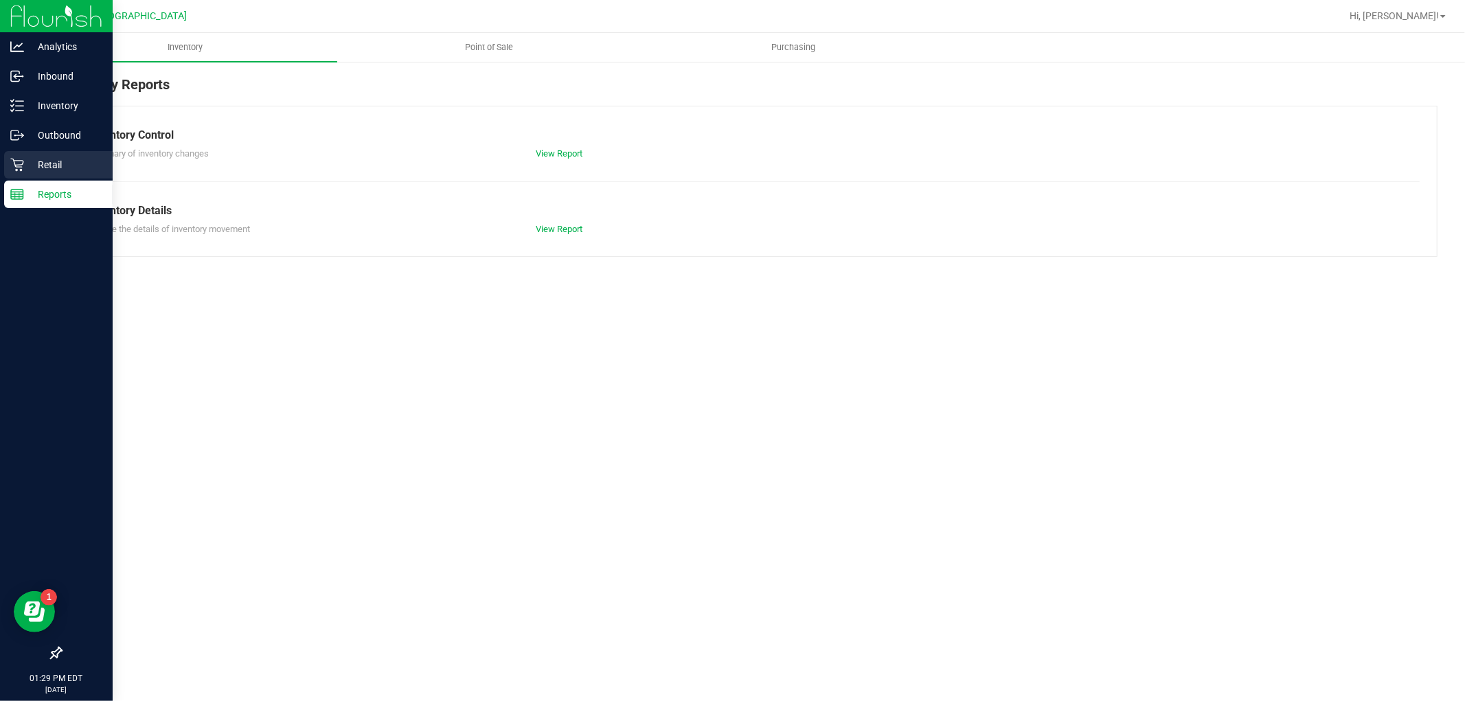
click at [60, 173] on div "Retail" at bounding box center [58, 164] width 109 height 27
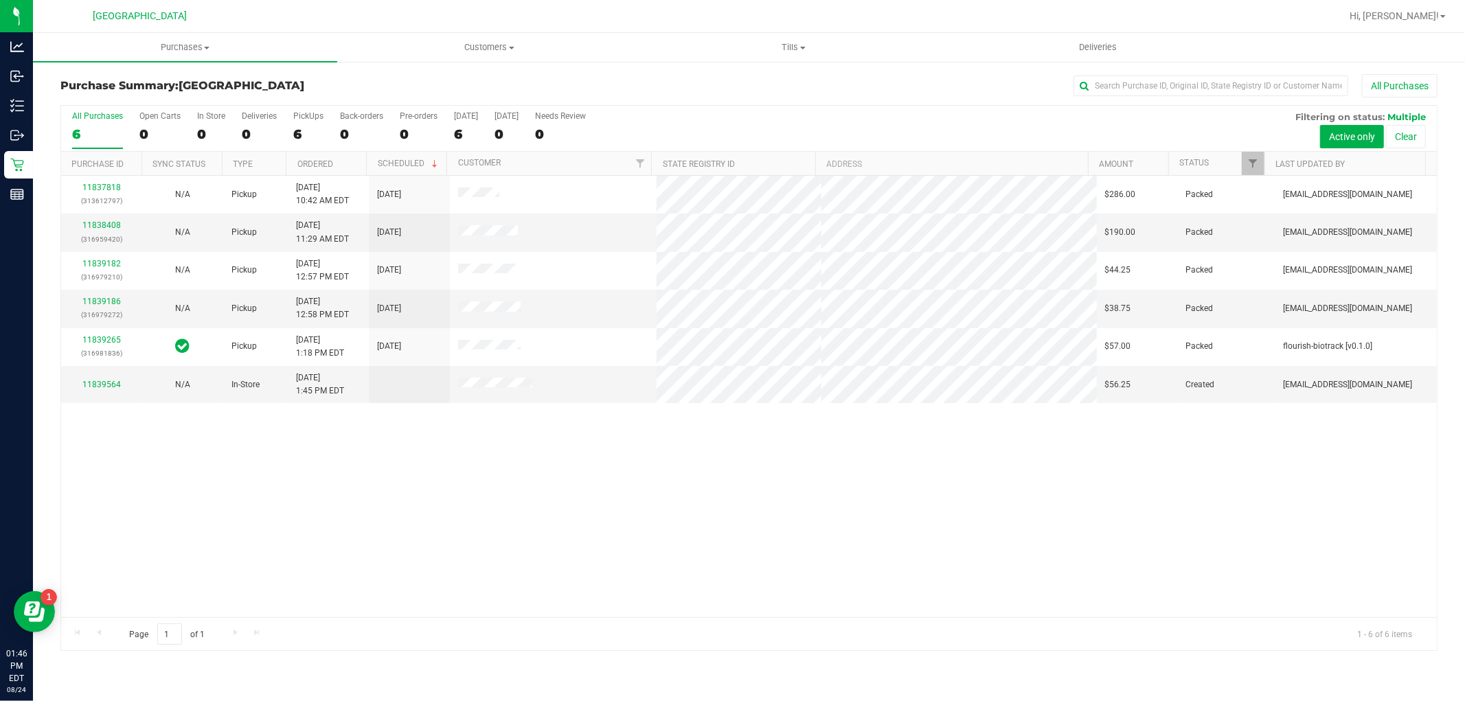
click at [222, 536] on div "11837818 (313612797) N/A Pickup [DATE] 10:42 AM EDT 8/24/2025 $286.00 Packed [E…" at bounding box center [749, 397] width 1376 height 442
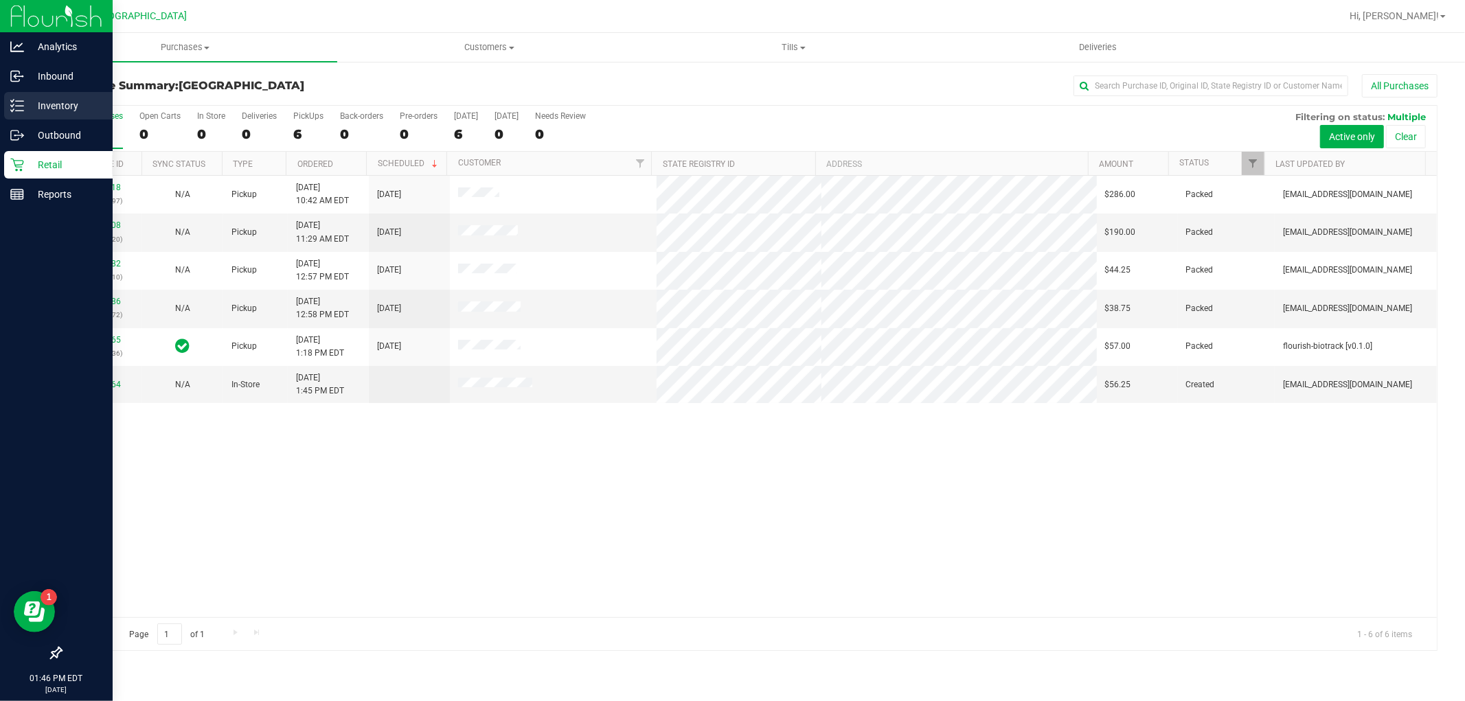
click at [12, 100] on icon at bounding box center [12, 101] width 3 height 2
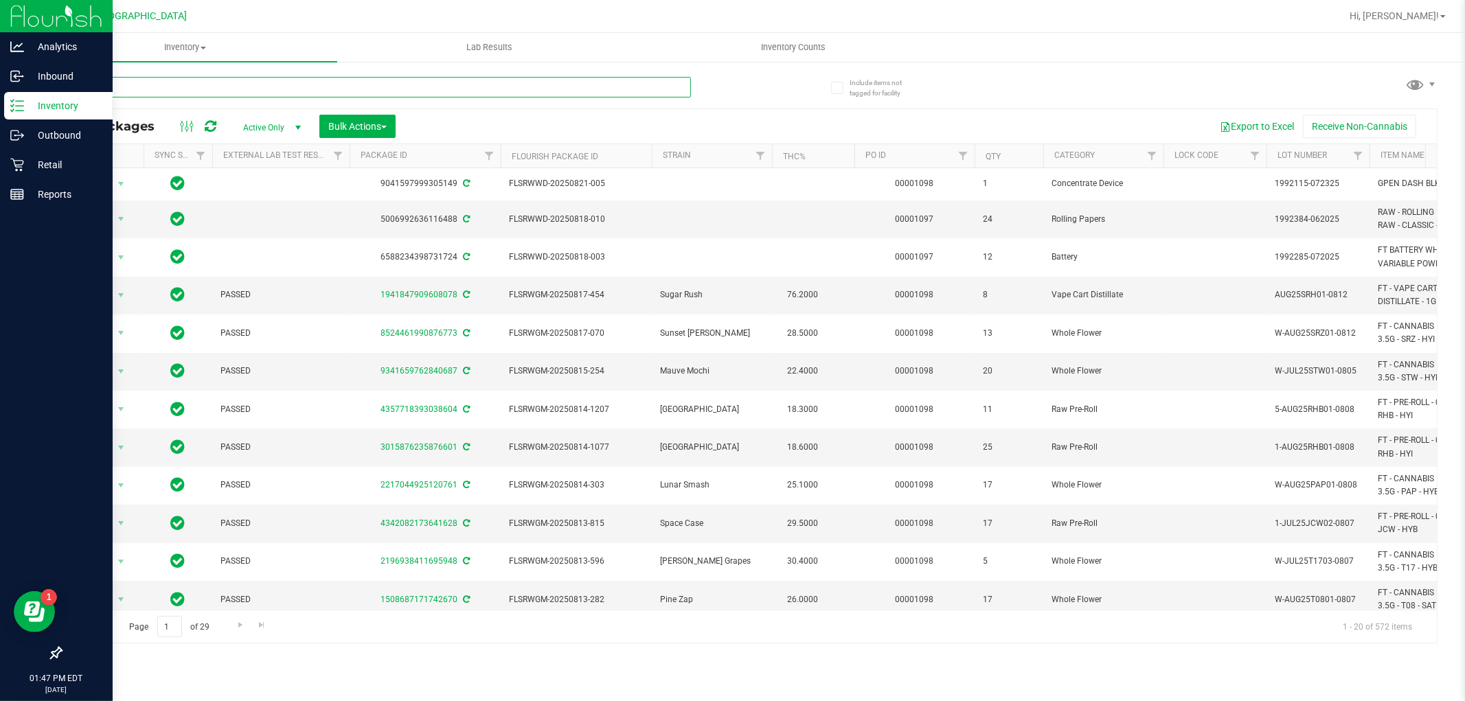
click at [285, 90] on input "text" at bounding box center [375, 87] width 631 height 21
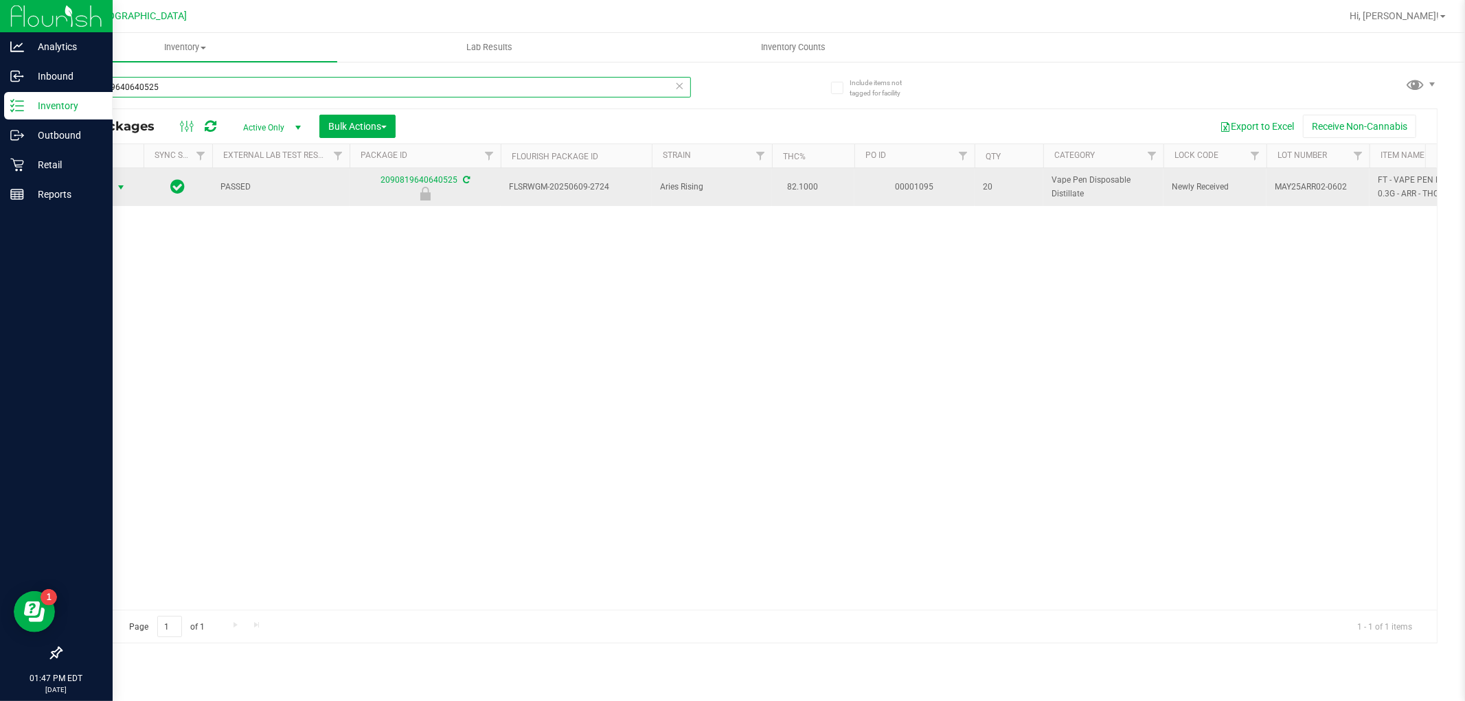
type input "2090819640640525"
click at [120, 187] on span "select" at bounding box center [120, 187] width 11 height 11
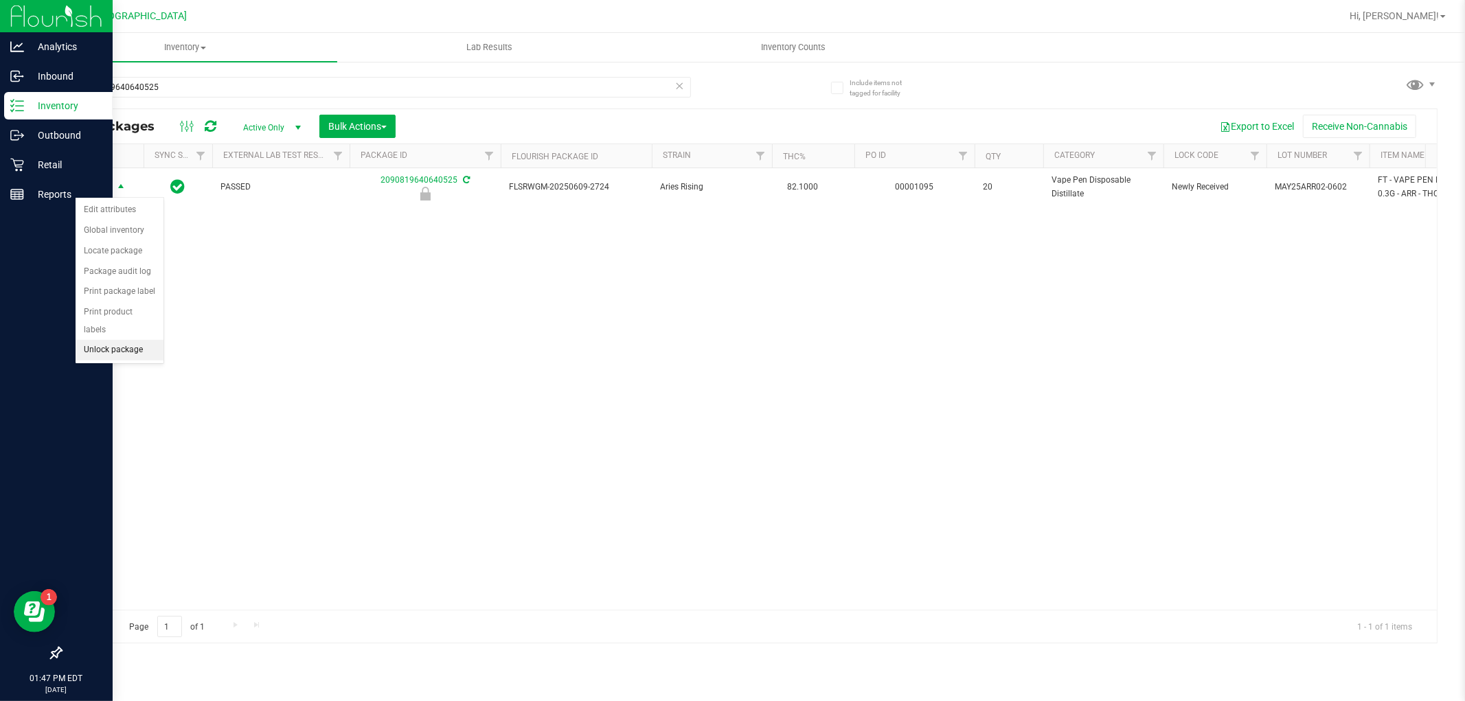
click at [129, 358] on li "Unlock package" at bounding box center [120, 350] width 88 height 21
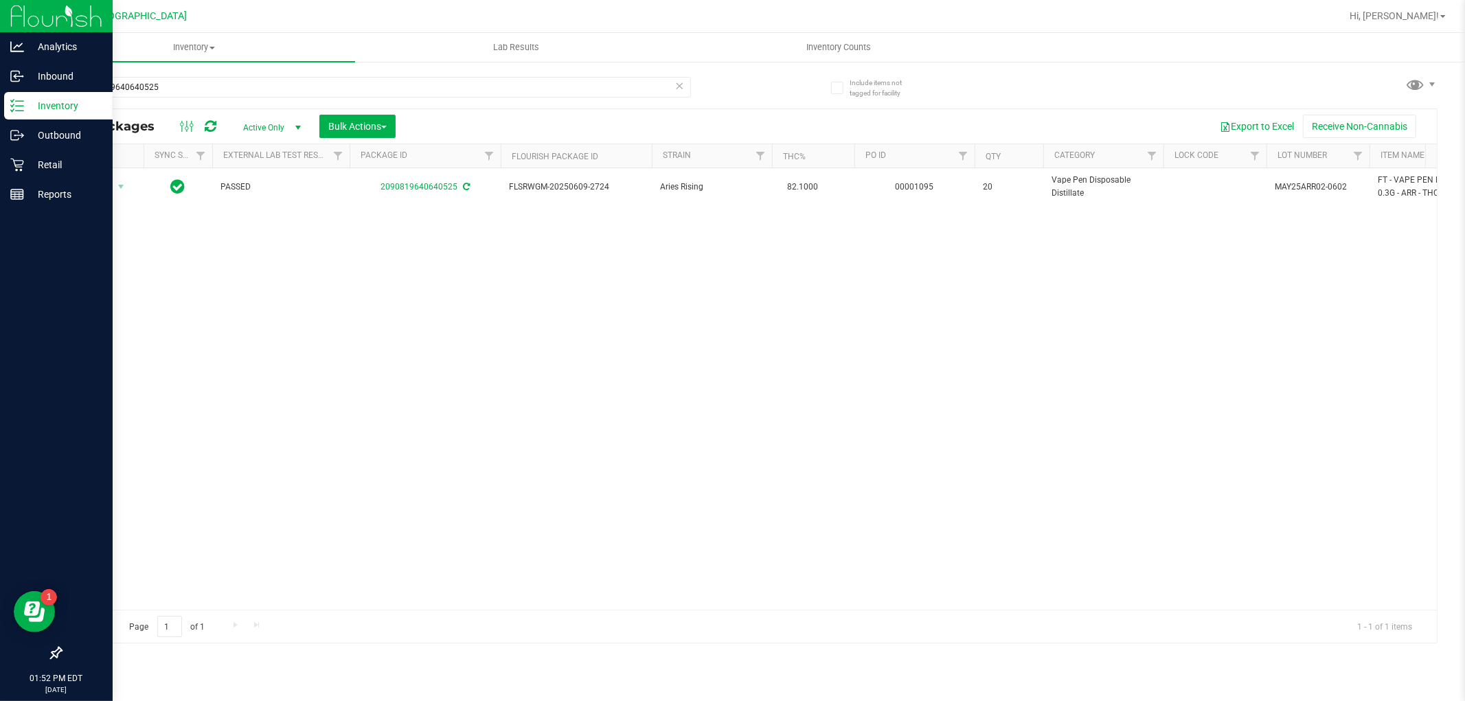
click at [683, 91] on icon at bounding box center [680, 85] width 10 height 16
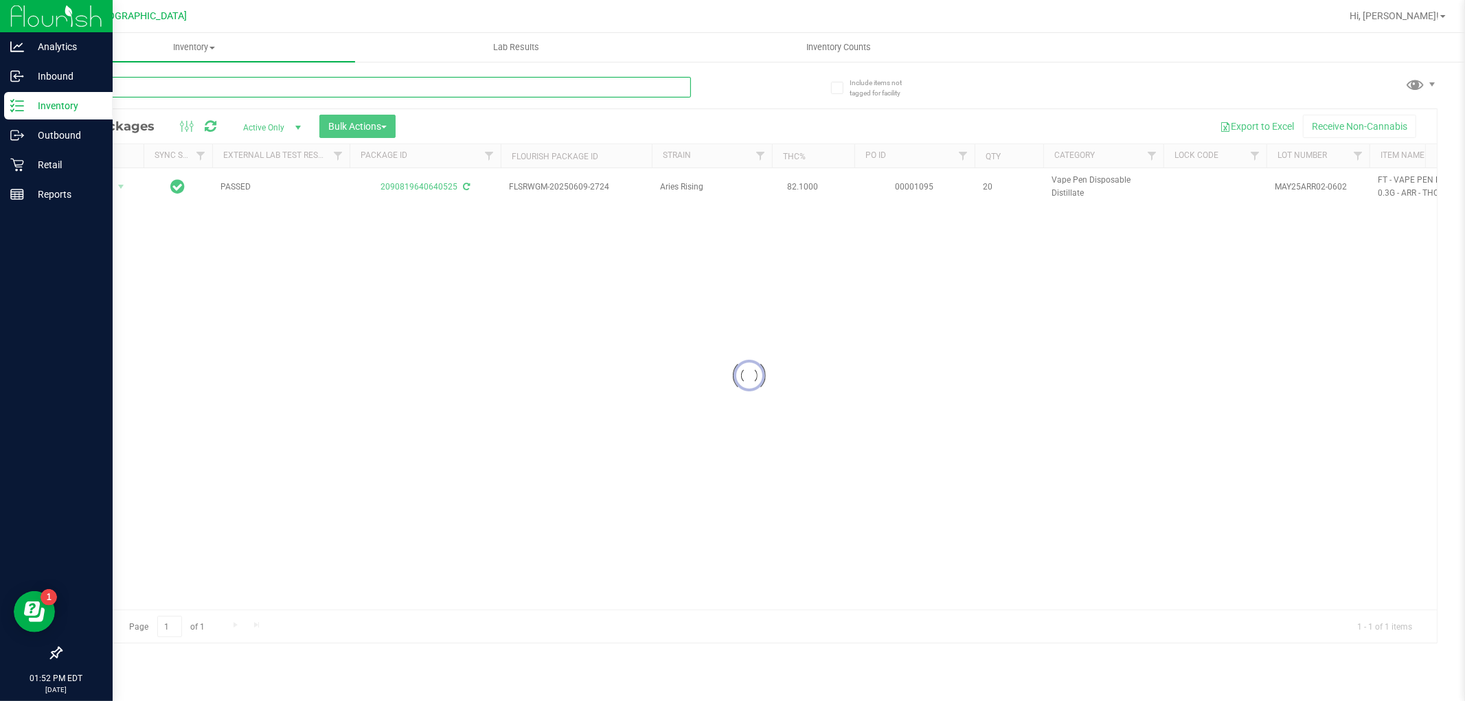
click at [412, 87] on input "text" at bounding box center [375, 87] width 631 height 21
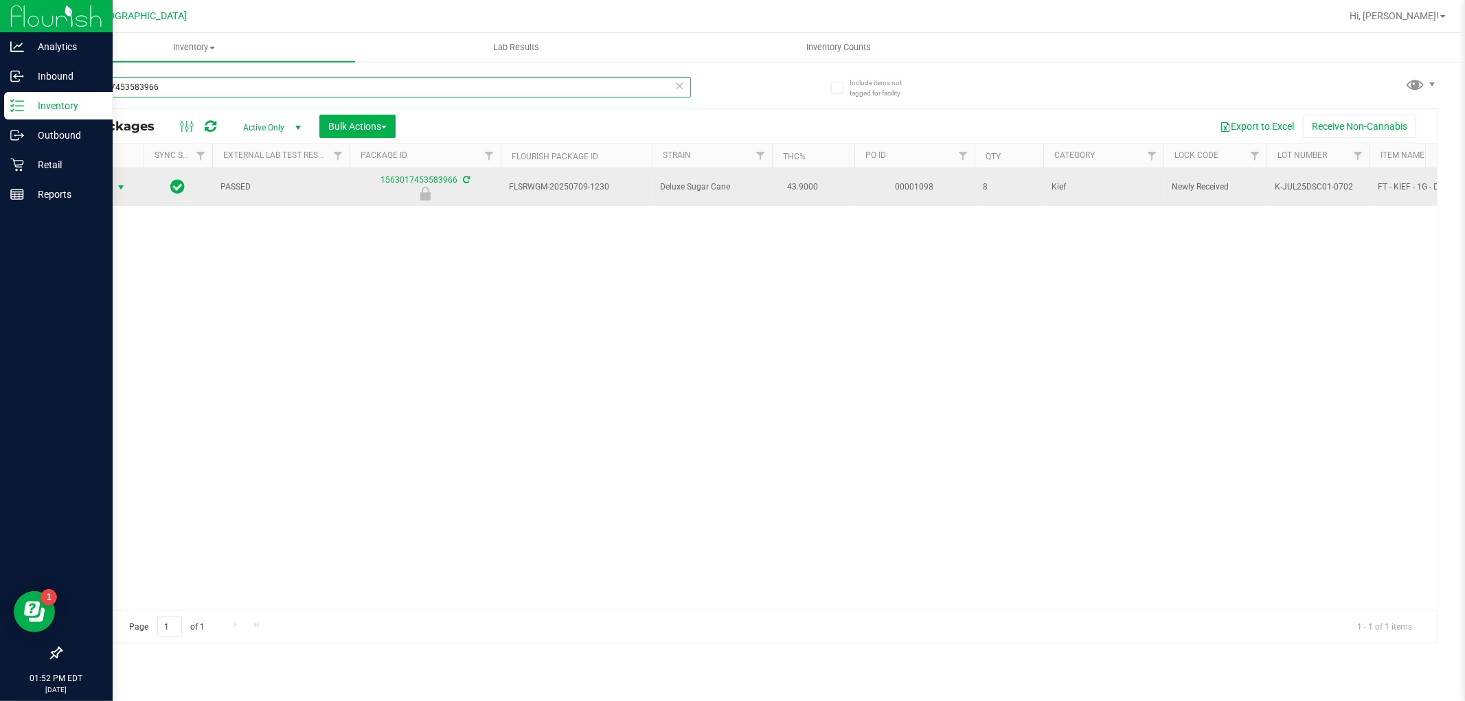
type input "1563017453583966"
click at [115, 191] on span "select" at bounding box center [120, 187] width 11 height 11
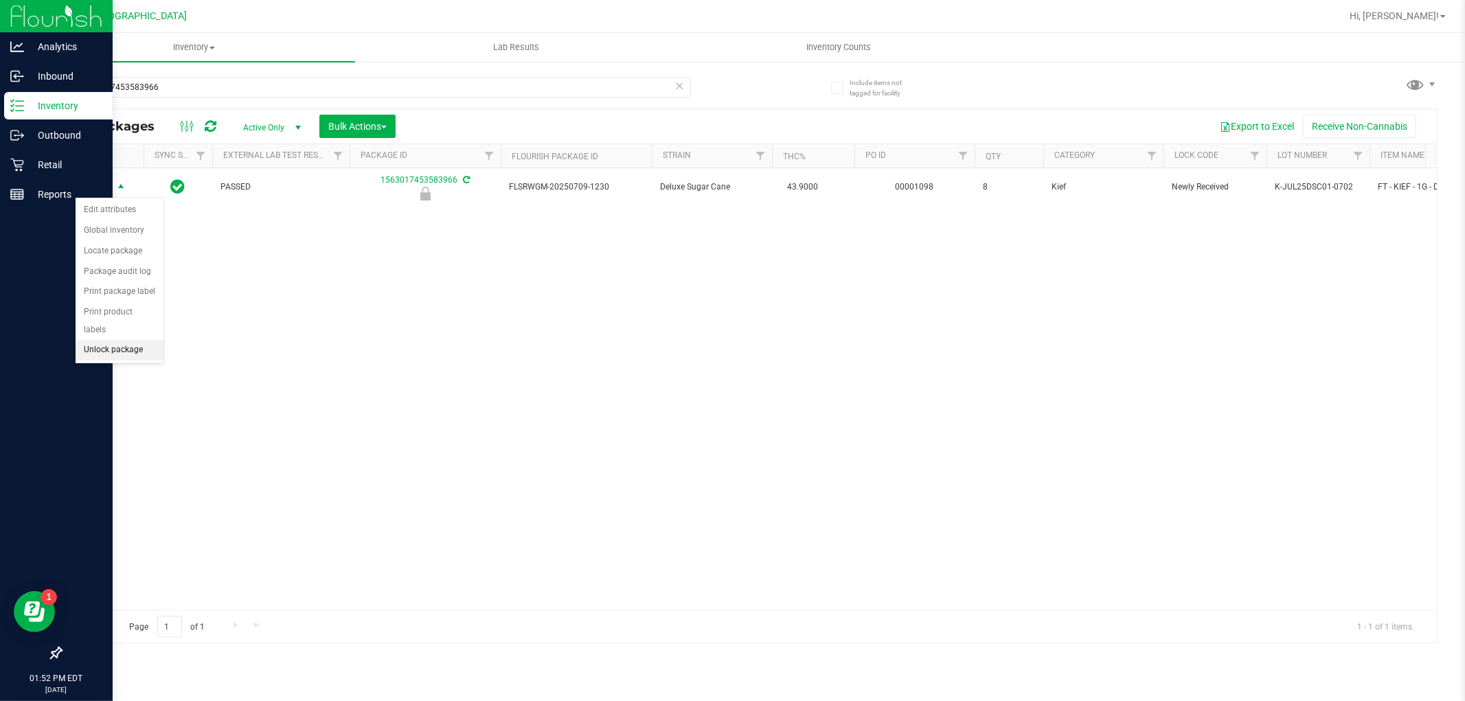
click at [135, 348] on li "Unlock package" at bounding box center [120, 350] width 88 height 21
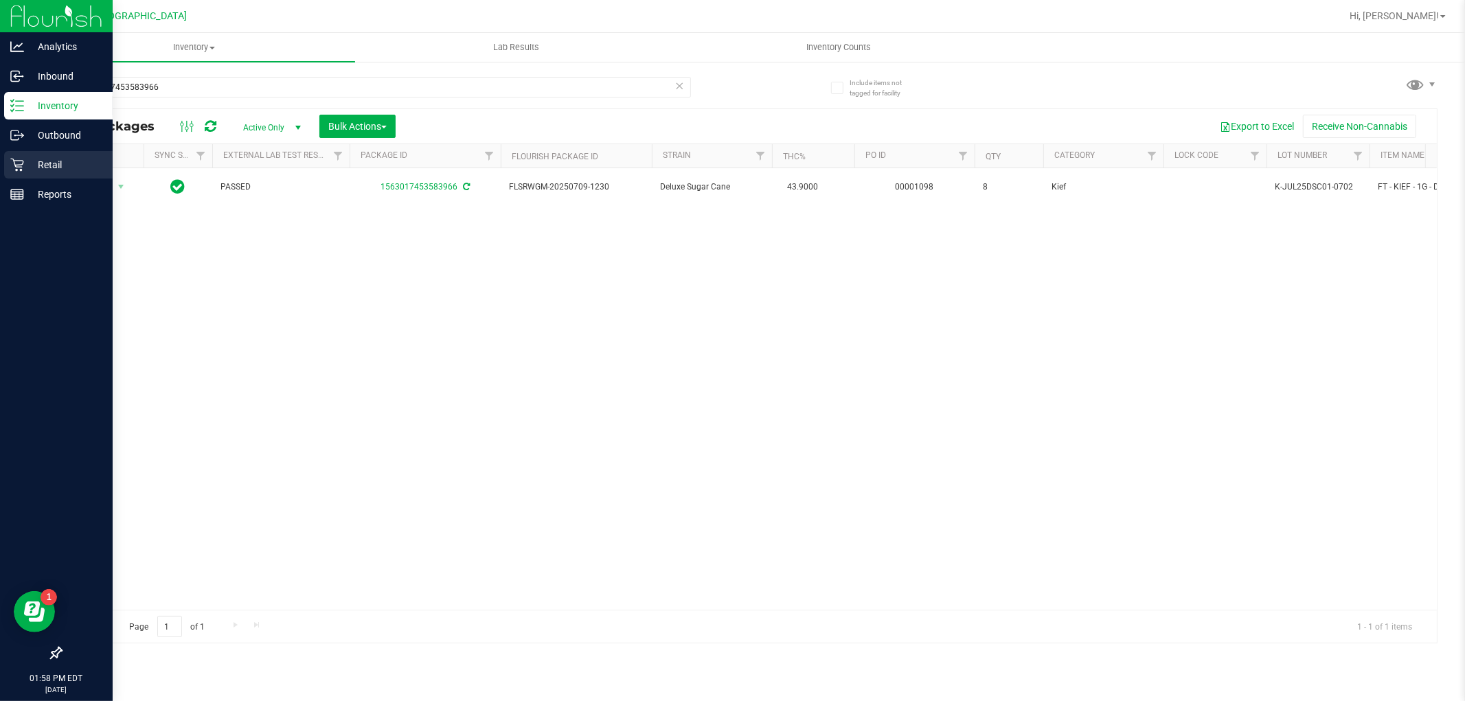
click at [57, 165] on p "Retail" at bounding box center [65, 165] width 82 height 16
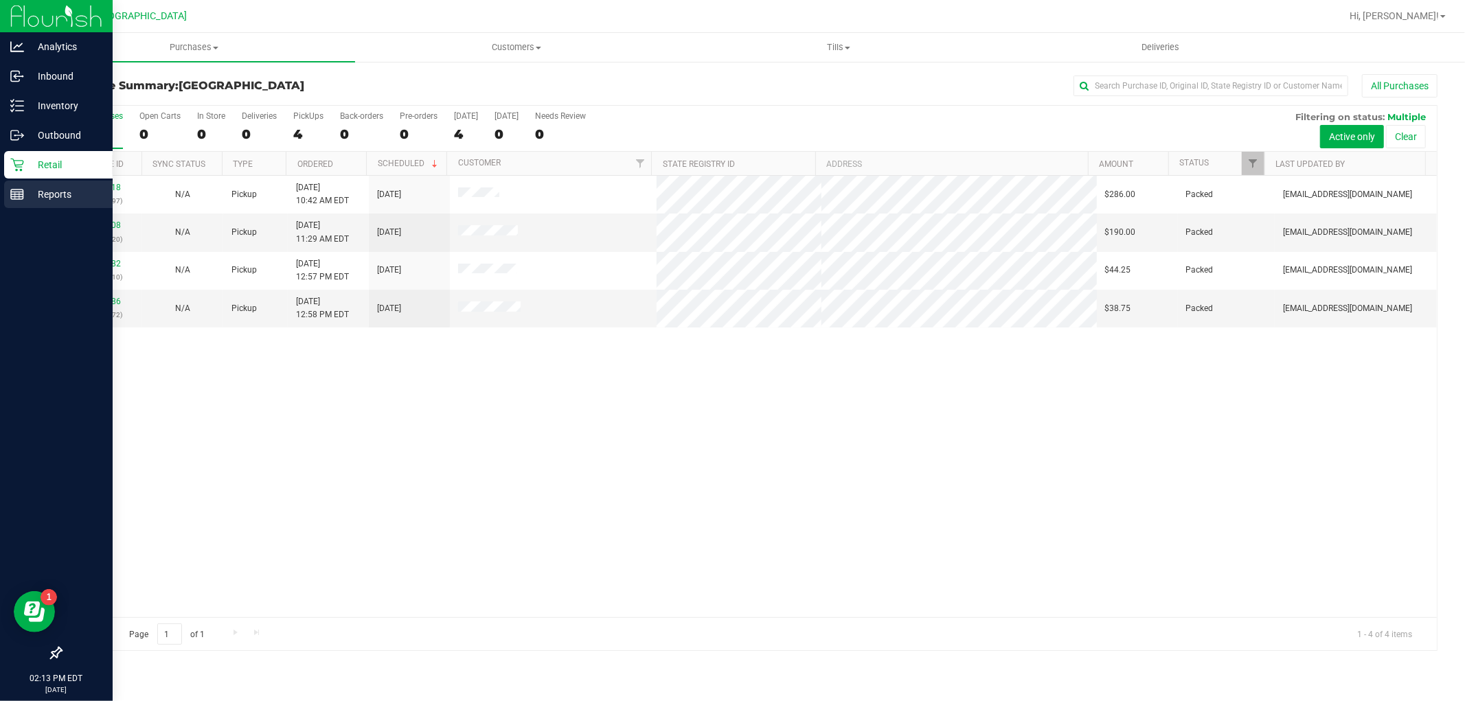
click at [8, 207] on div "Reports" at bounding box center [58, 194] width 109 height 27
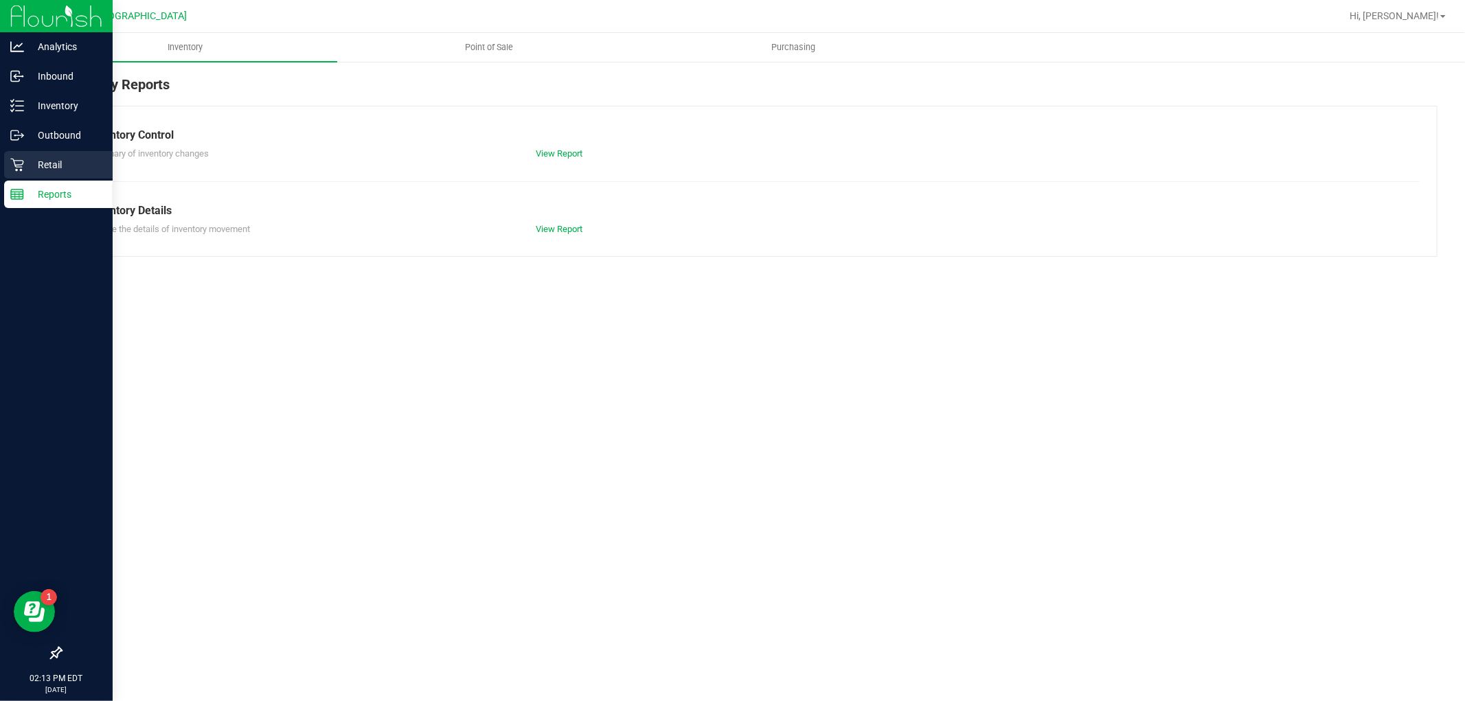
click at [16, 170] on icon at bounding box center [16, 165] width 13 height 13
